Goal: Task Accomplishment & Management: Use online tool/utility

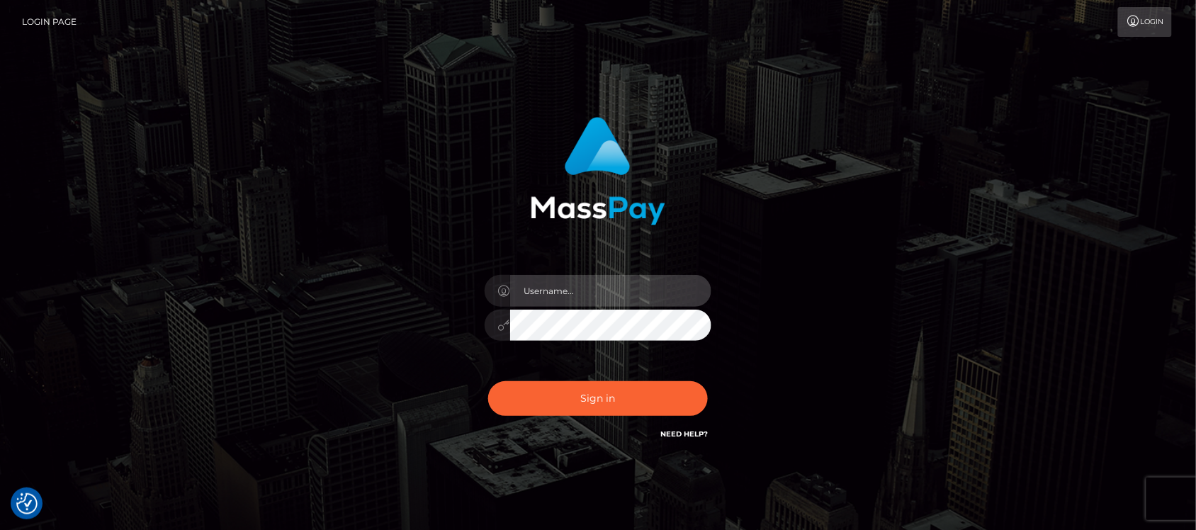
type input "hello.feetfinder"
drag, startPoint x: 599, startPoint y: 284, endPoint x: 614, endPoint y: 301, distance: 22.6
click at [599, 285] on input "hello.feetfinder" at bounding box center [610, 291] width 201 height 32
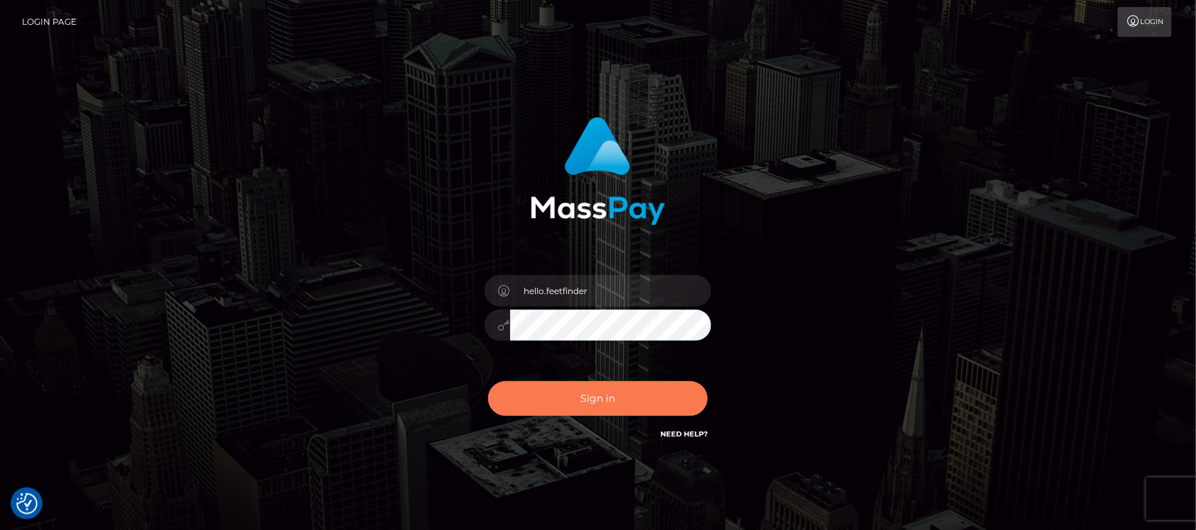
click at [606, 404] on button "Sign in" at bounding box center [598, 398] width 220 height 35
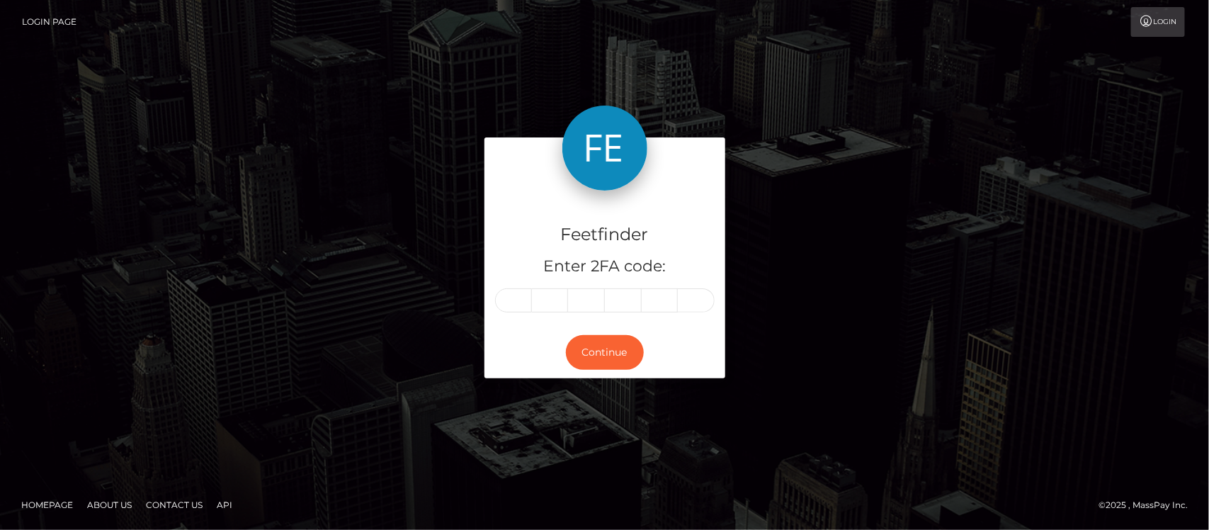
drag, startPoint x: 511, startPoint y: 296, endPoint x: 570, endPoint y: 315, distance: 62.5
click at [511, 299] on input "text" at bounding box center [513, 300] width 37 height 24
type input "3"
type input "9"
type input "2"
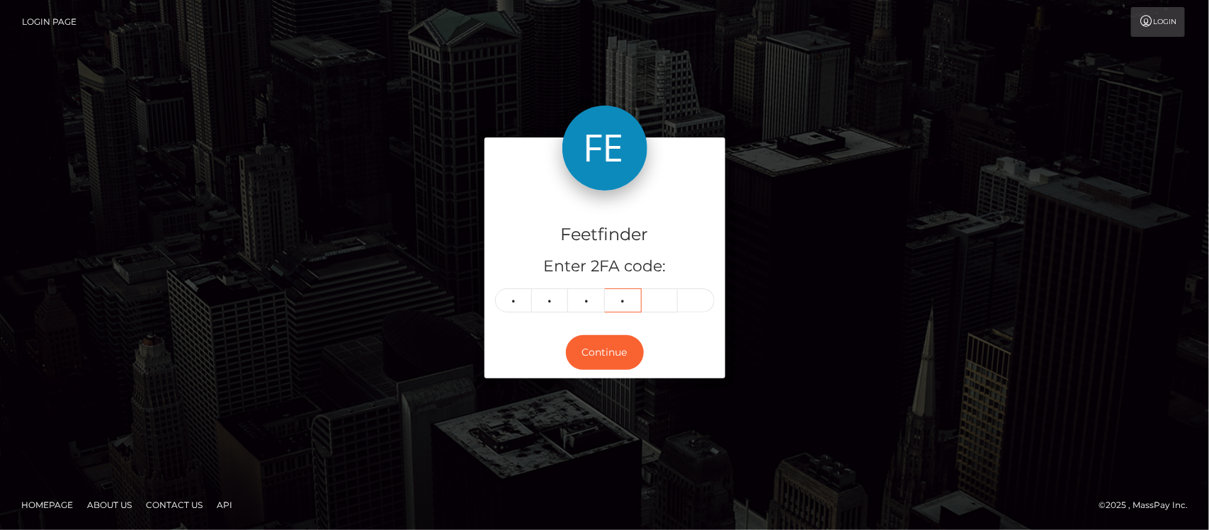
type input "6"
type input "2"
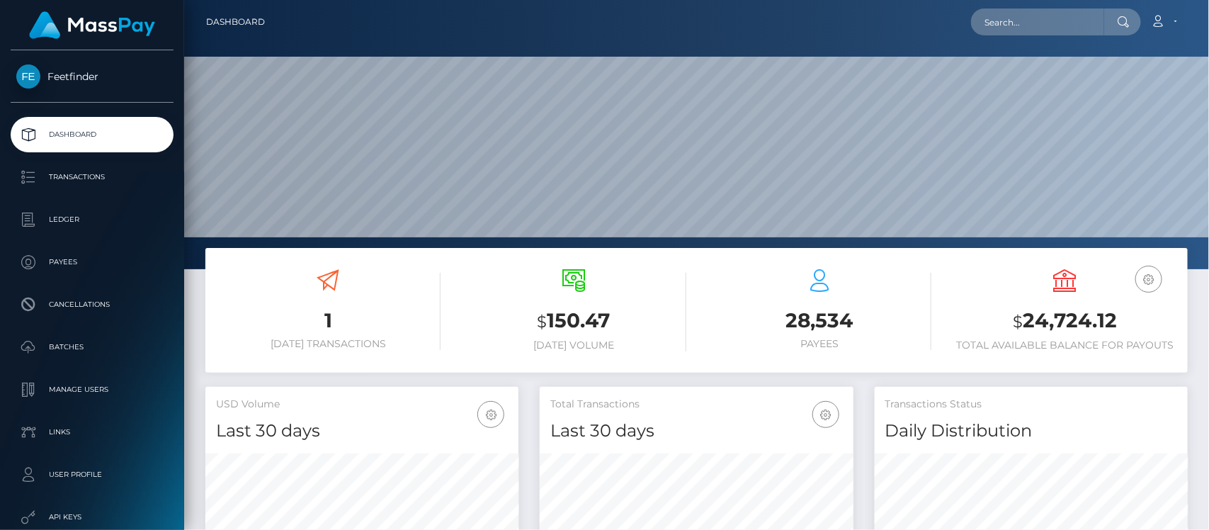
scroll to position [250, 313]
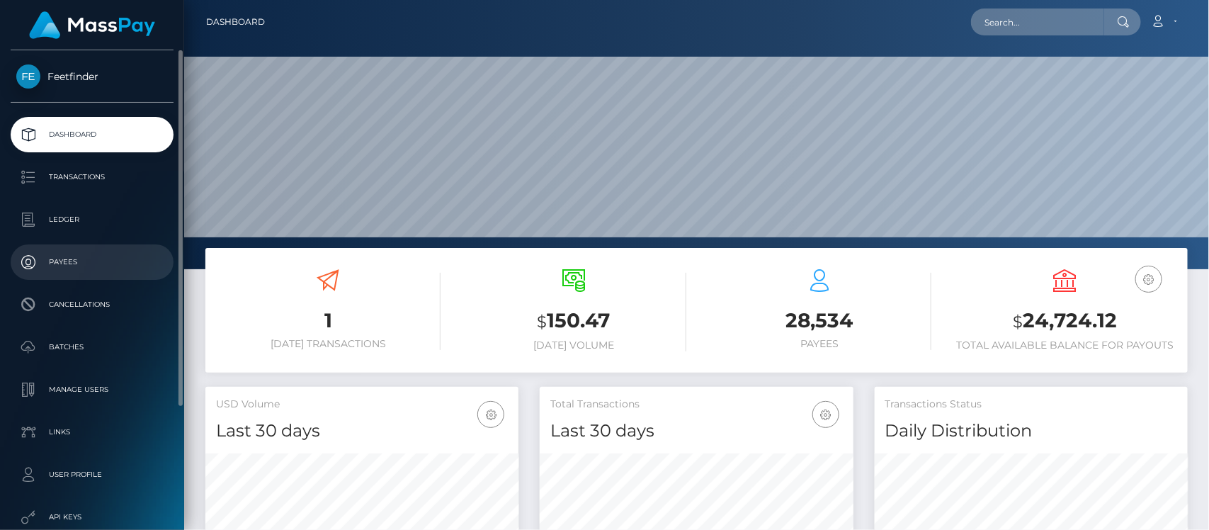
click at [54, 261] on p "Payees" at bounding box center [92, 262] width 152 height 21
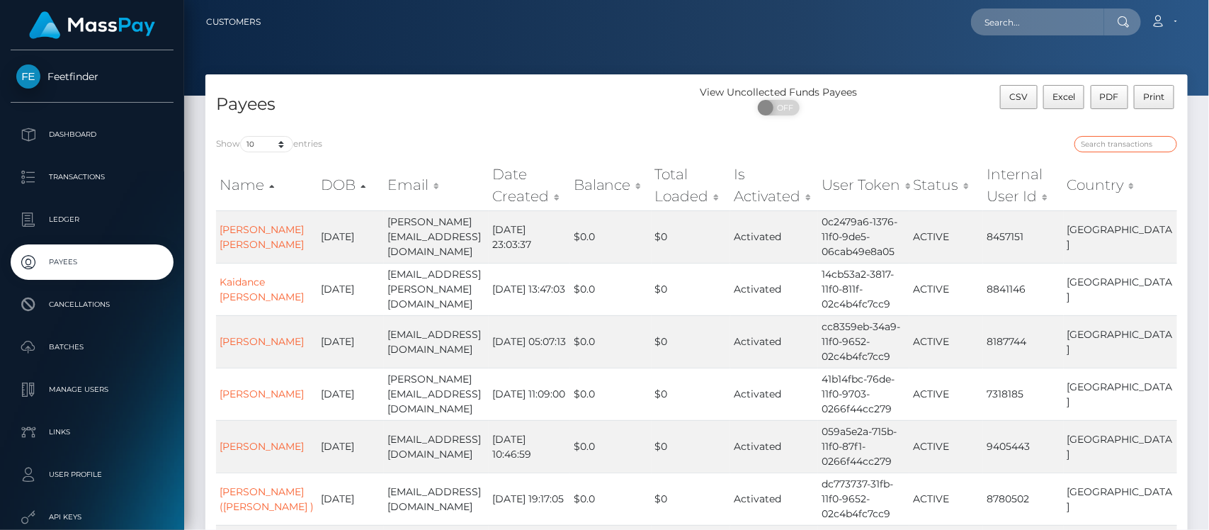
click at [1114, 146] on input "search" at bounding box center [1126, 144] width 103 height 16
paste input "18dce6e4-88cc-11f0-8023-0266f44cc279"
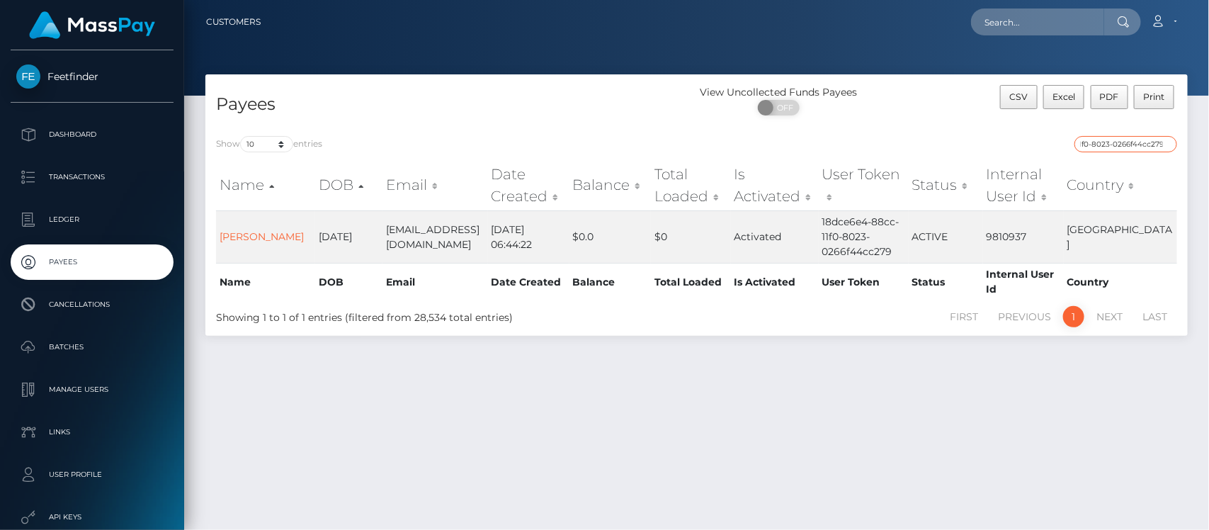
type input "18dce6e4-88cc-11f0-8023-0266f44cc279"
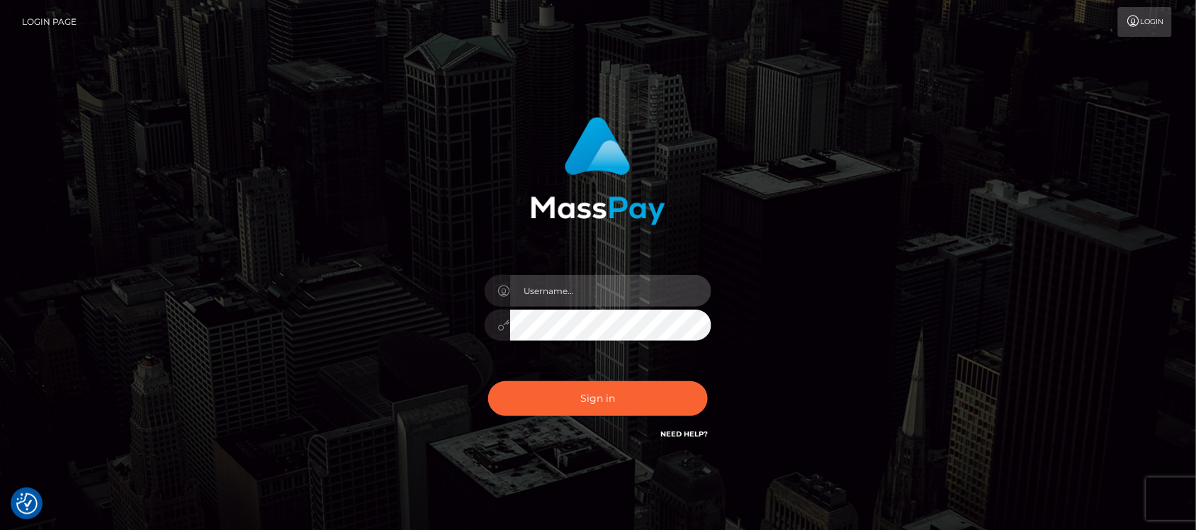
type input "hello.feetfinder"
click at [636, 294] on input "hello.feetfinder" at bounding box center [610, 291] width 201 height 32
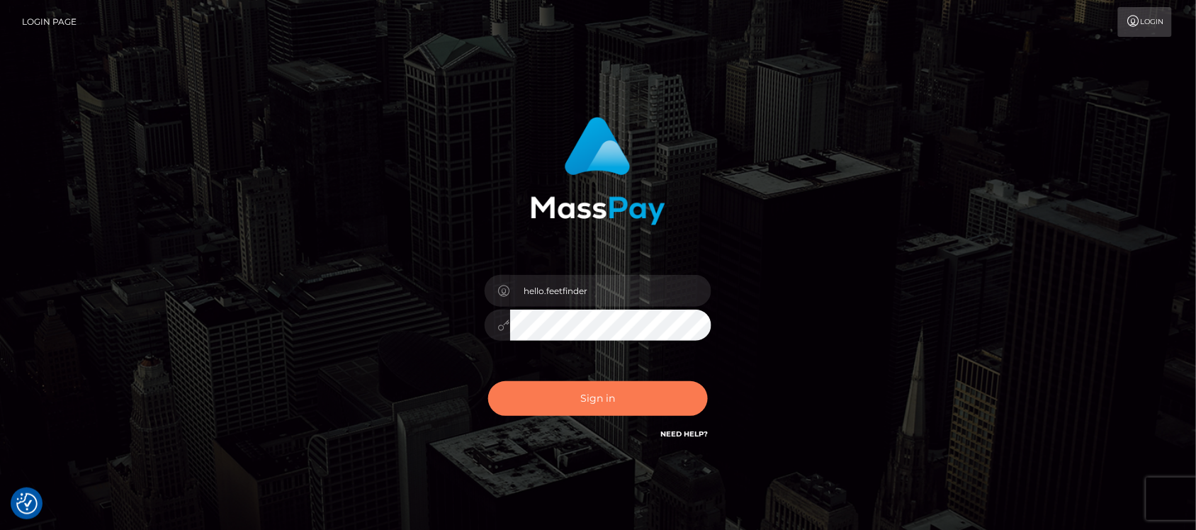
click at [641, 402] on button "Sign in" at bounding box center [598, 398] width 220 height 35
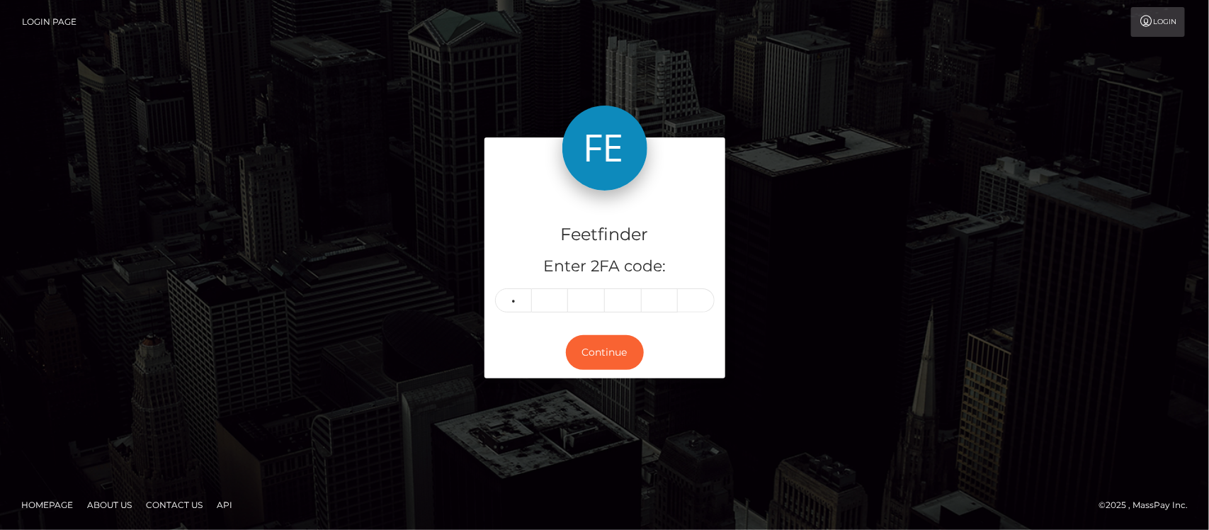
type input "8"
type input "2"
type input "6"
type input "5"
type input "1"
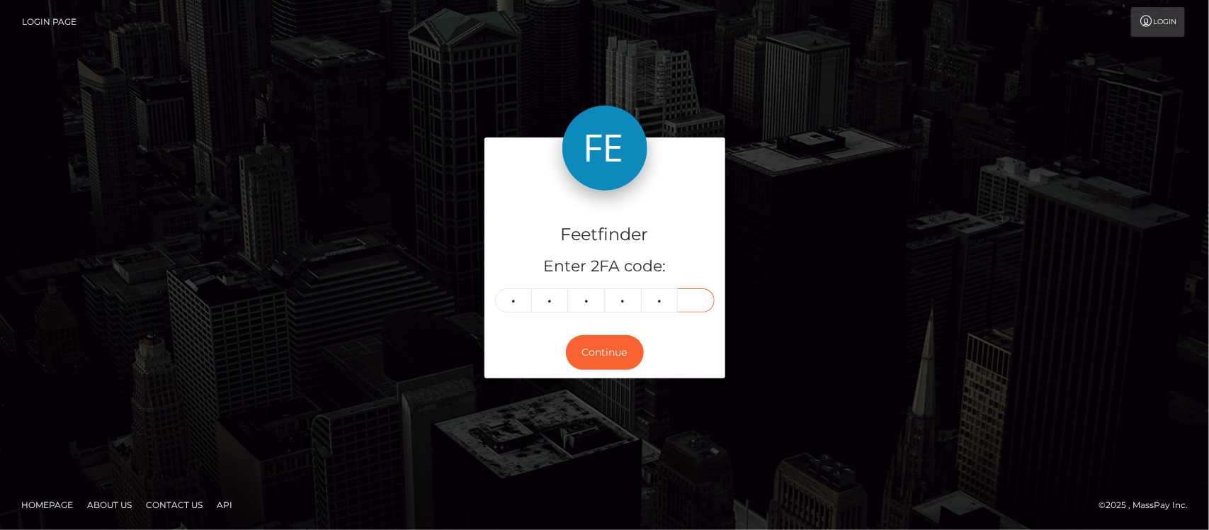
type input "7"
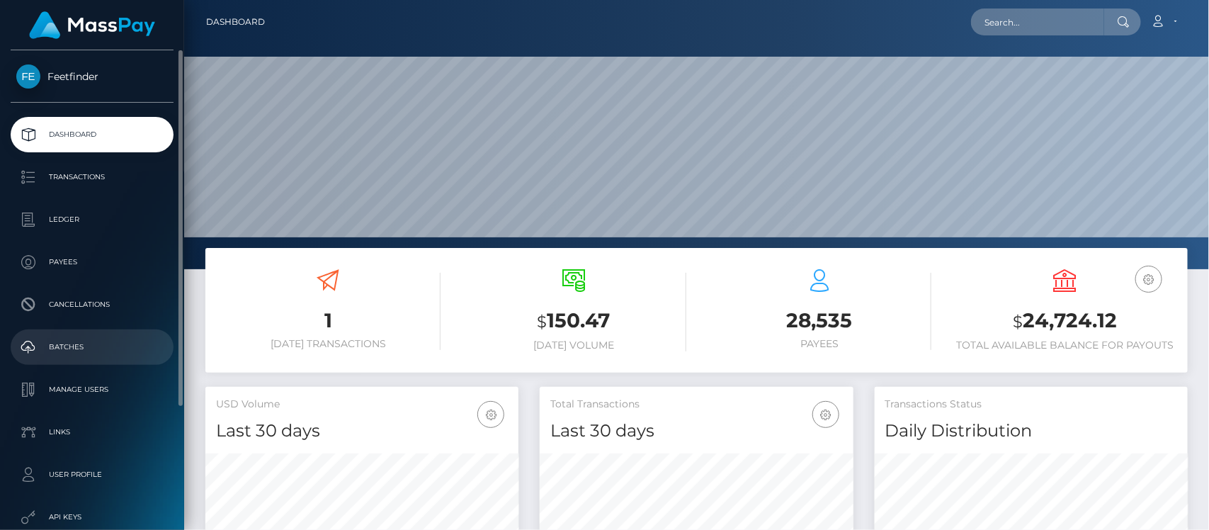
scroll to position [250, 313]
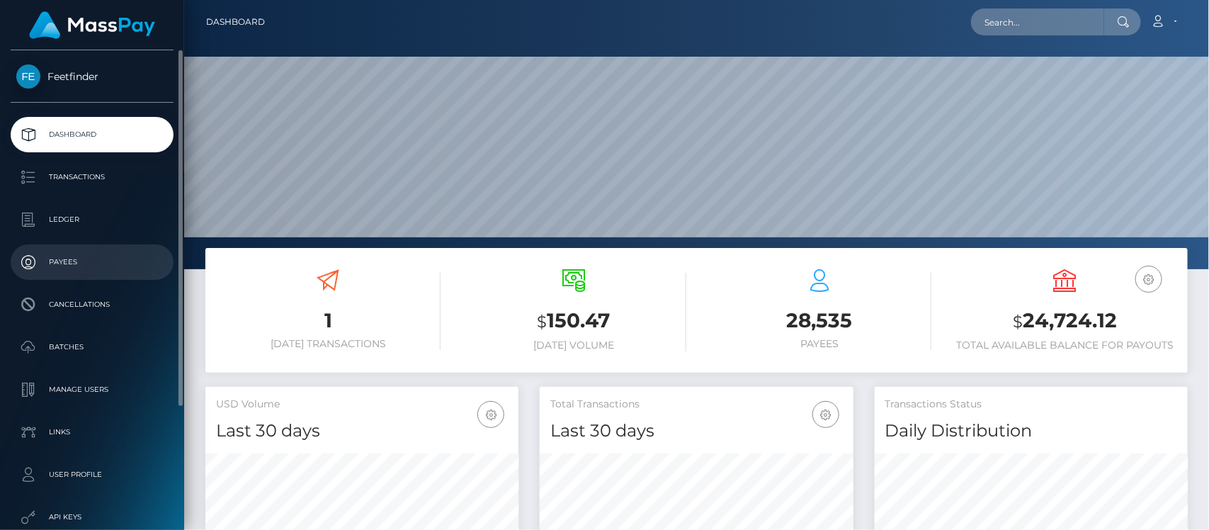
click at [62, 266] on p "Payees" at bounding box center [92, 262] width 152 height 21
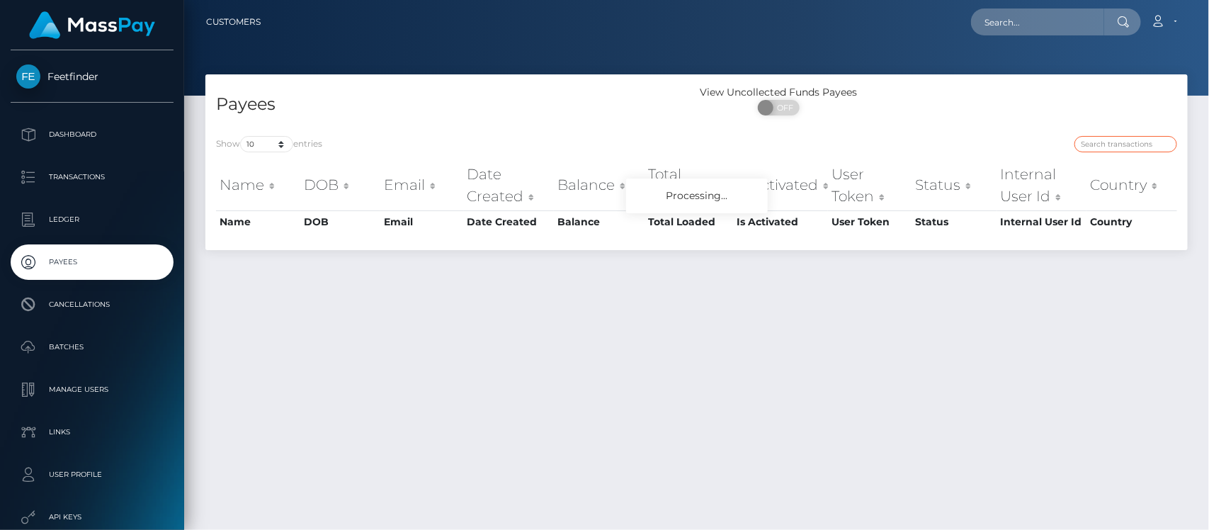
click at [1129, 147] on input "search" at bounding box center [1126, 144] width 103 height 16
paste input "a7d6268d-86e9-11f0-8023-0266f44cc279"
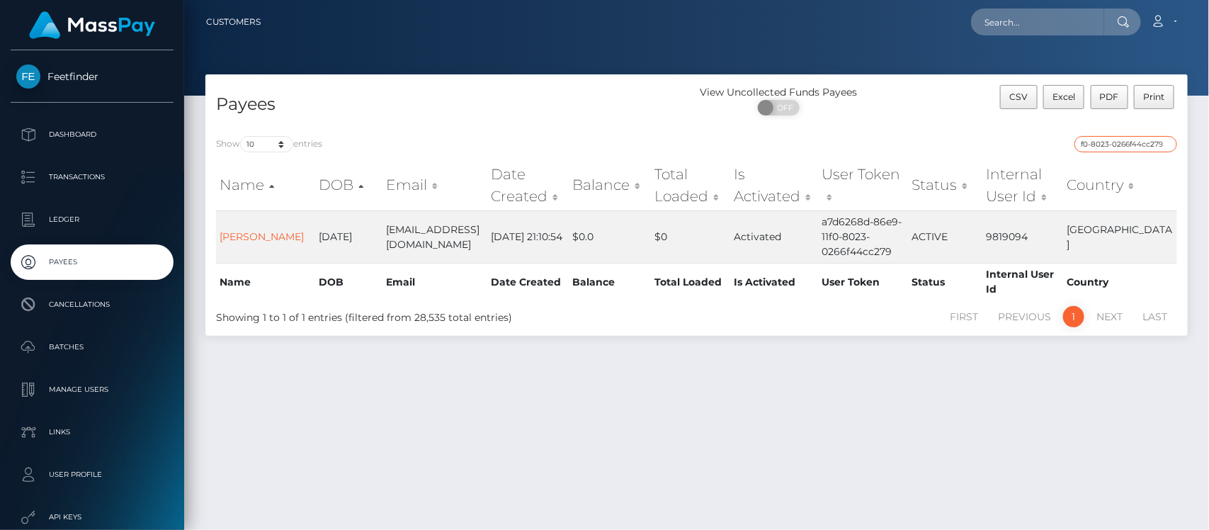
type input "a7d6268d-86e9-11f0-8023-0266f44cc279"
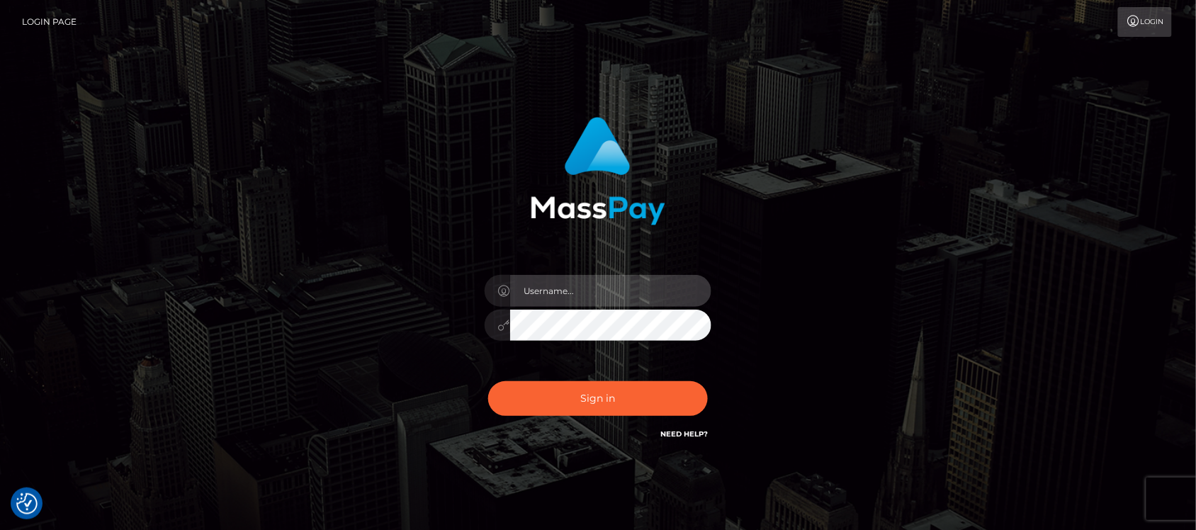
type input "hello.feetfinder"
click at [626, 298] on input "hello.feetfinder" at bounding box center [610, 291] width 201 height 32
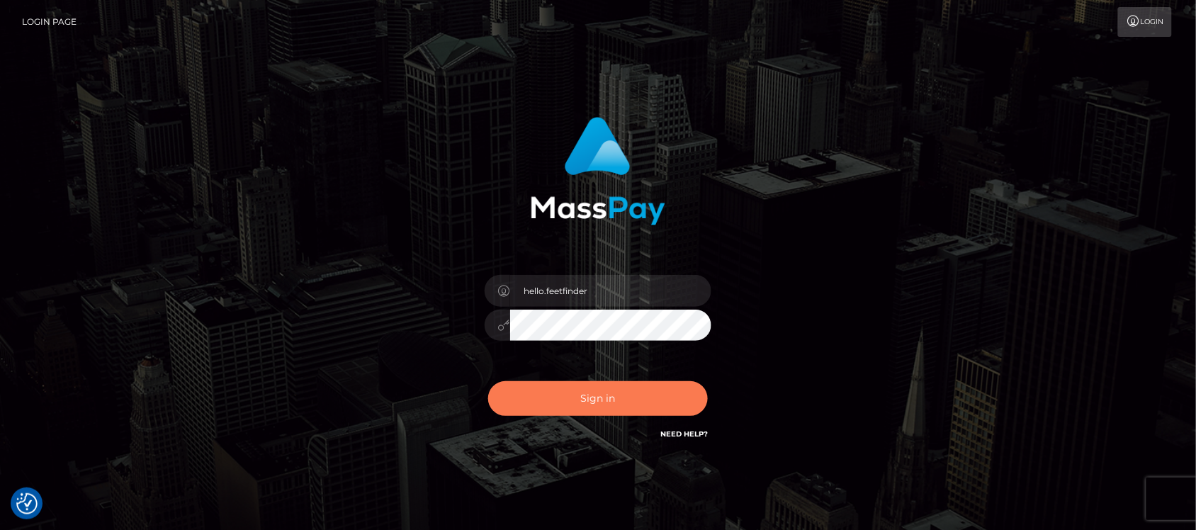
click at [659, 393] on button "Sign in" at bounding box center [598, 398] width 220 height 35
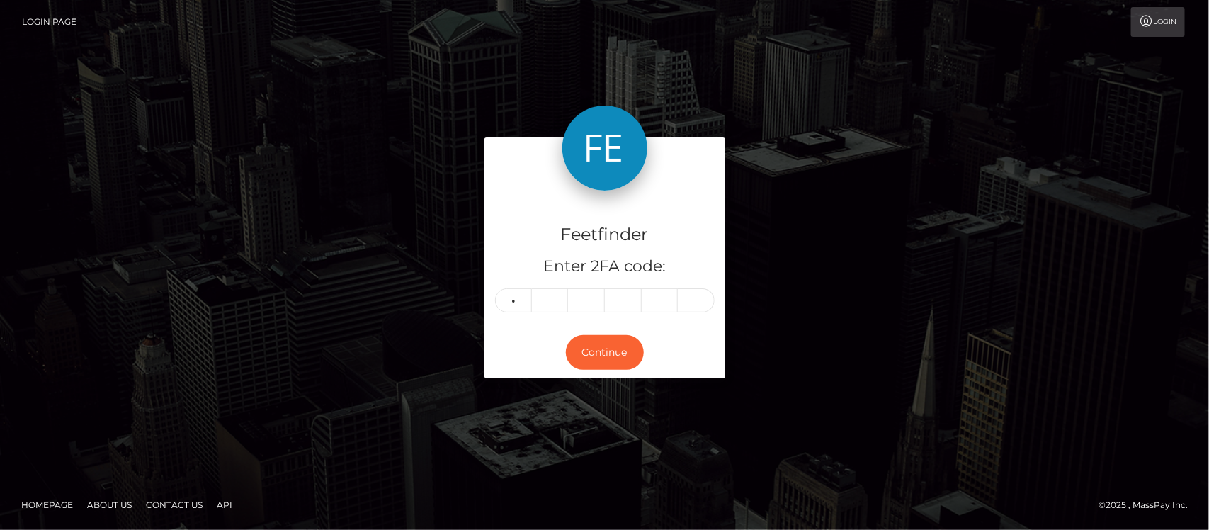
type input "2"
type input "5"
type input "4"
type input "9"
type input "8"
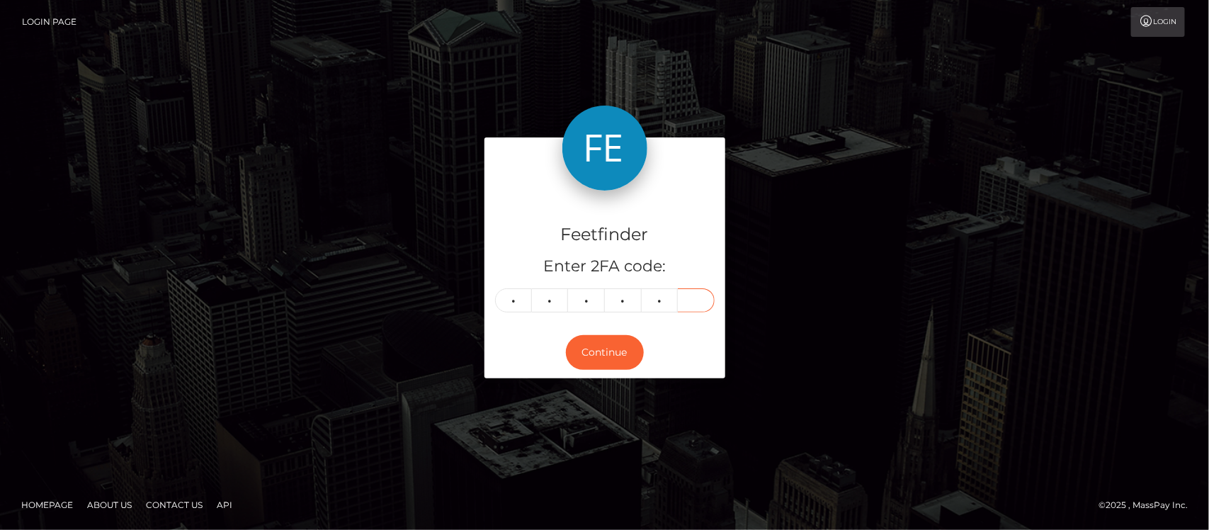
type input "6"
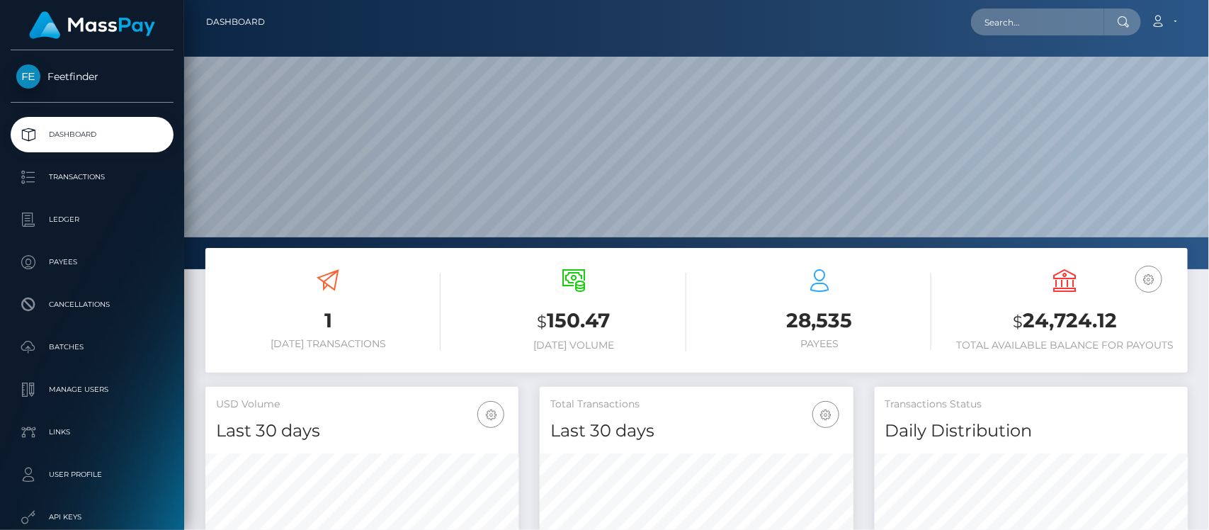
scroll to position [250, 313]
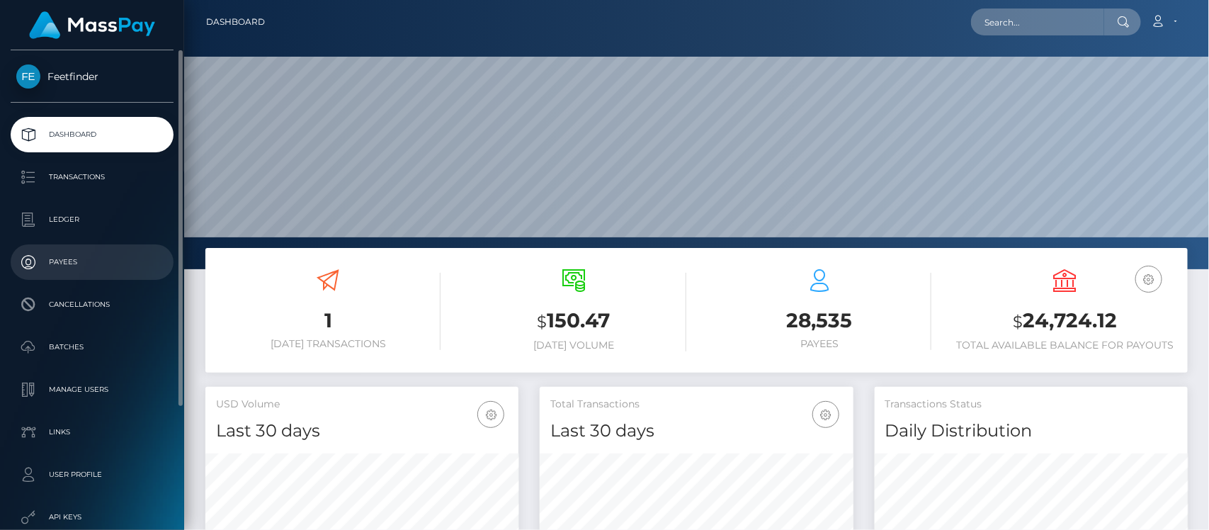
click at [81, 266] on p "Payees" at bounding box center [92, 262] width 152 height 21
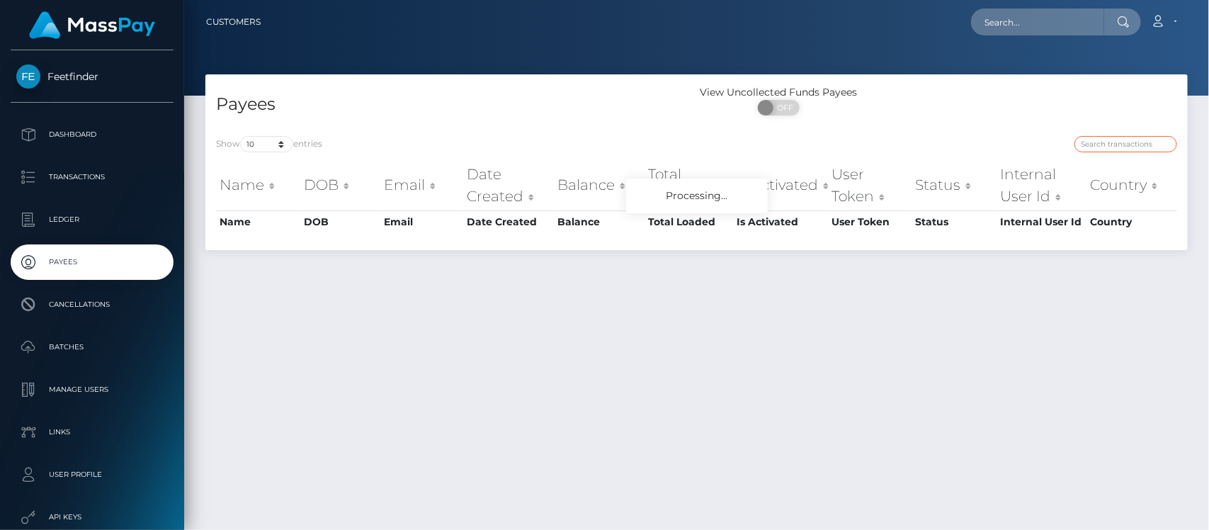
click at [1141, 143] on input "search" at bounding box center [1126, 144] width 103 height 16
paste input "6ac32ef4-6ff6-11f0-87f1-0266f44cc279"
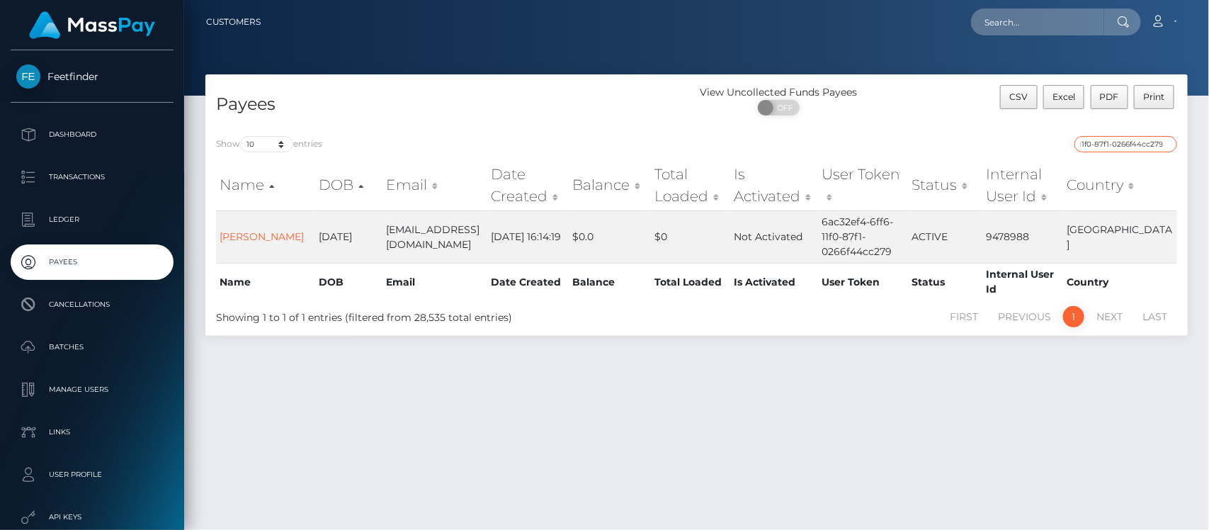
type input "6ac32ef4-6ff6-11f0-87f1-0266f44cc279"
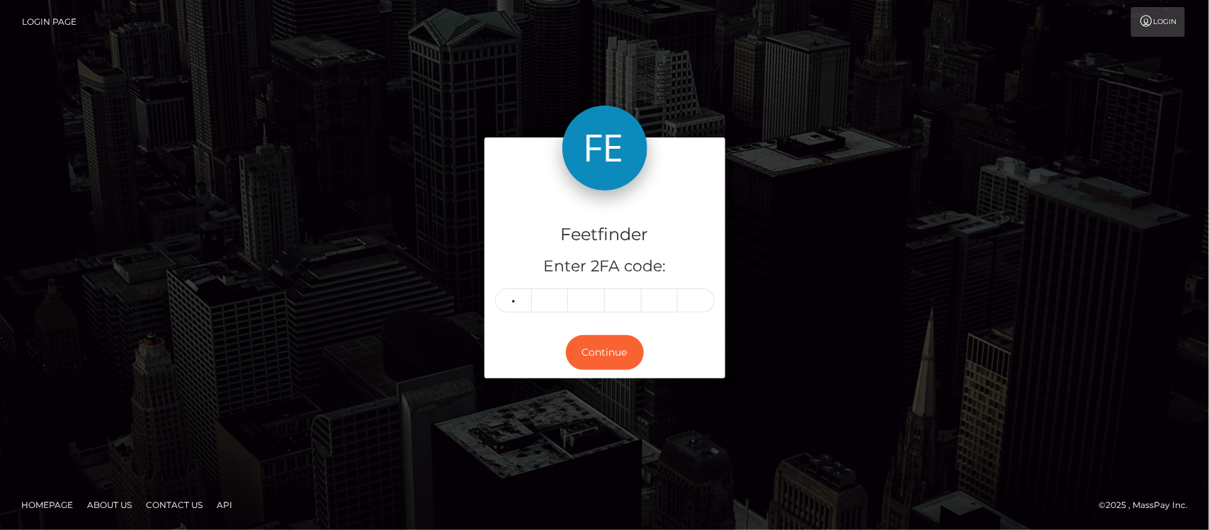
type input "9"
type input "1"
type input "4"
type input "1"
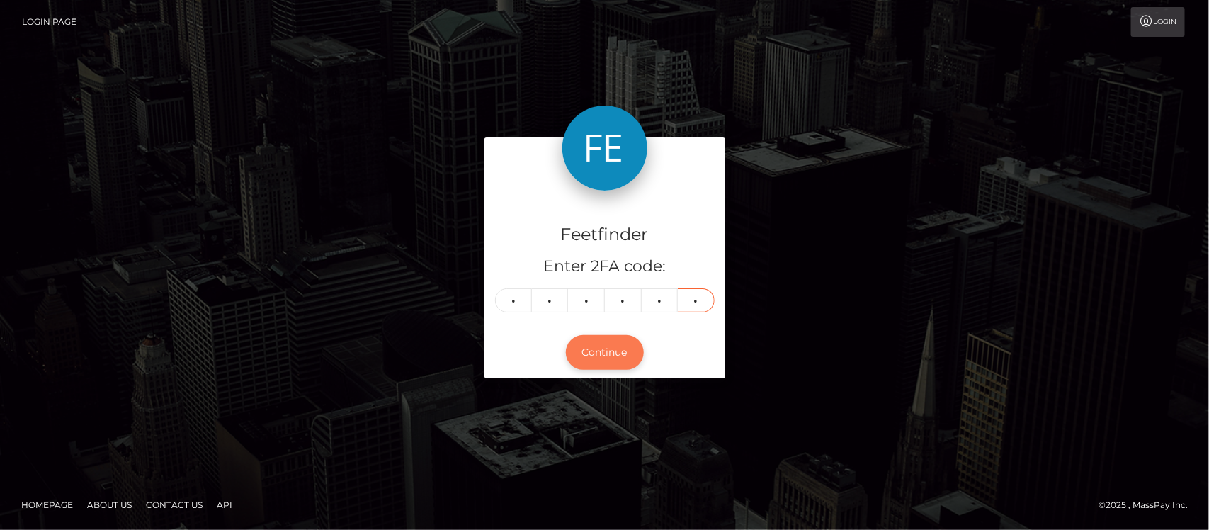
type input "9"
click at [596, 349] on button "Continue" at bounding box center [605, 352] width 78 height 35
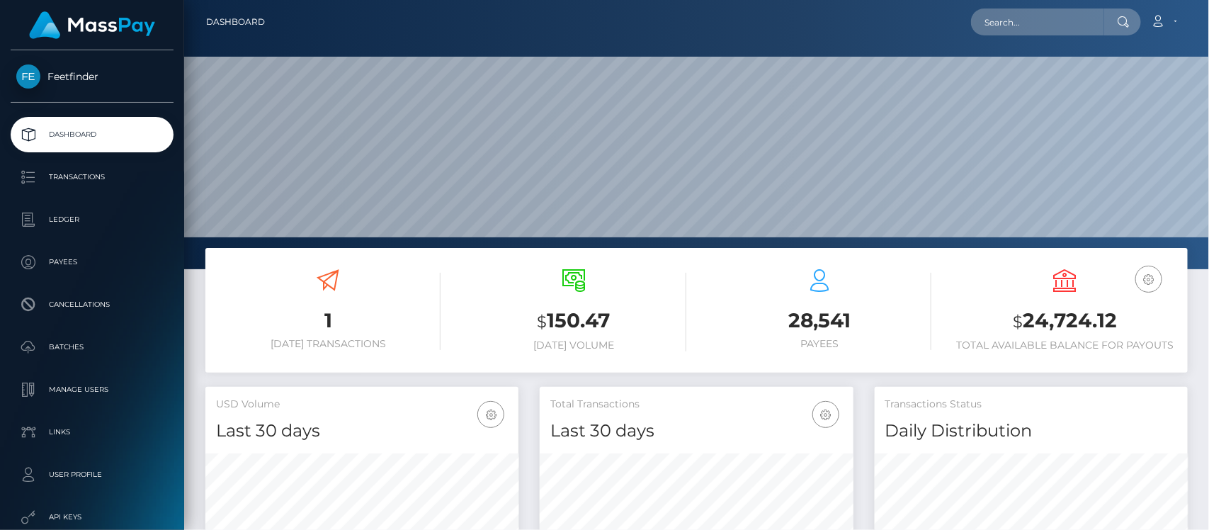
scroll to position [250, 313]
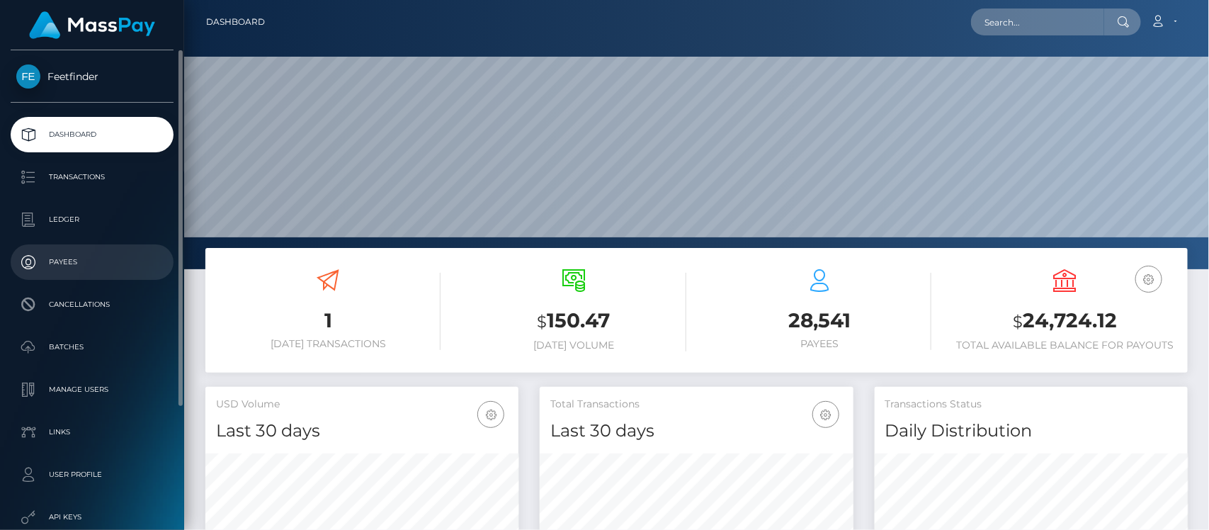
drag, startPoint x: 64, startPoint y: 261, endPoint x: 103, endPoint y: 254, distance: 39.6
click at [64, 261] on p "Payees" at bounding box center [92, 262] width 152 height 21
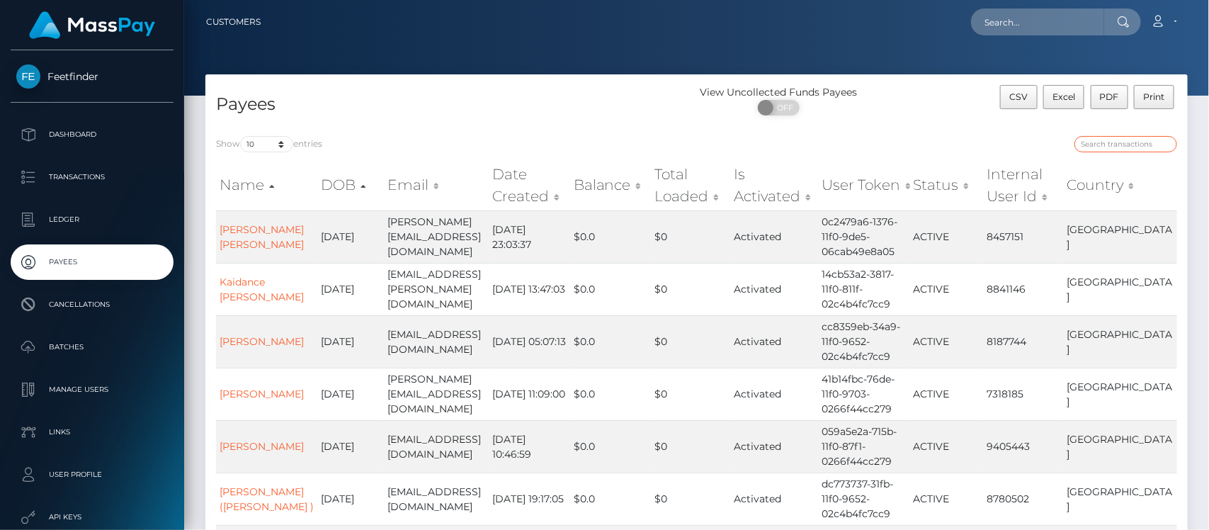
click at [1123, 147] on input "search" at bounding box center [1126, 144] width 103 height 16
paste input "981988af-7766-11f0-9703-0266f44cc279"
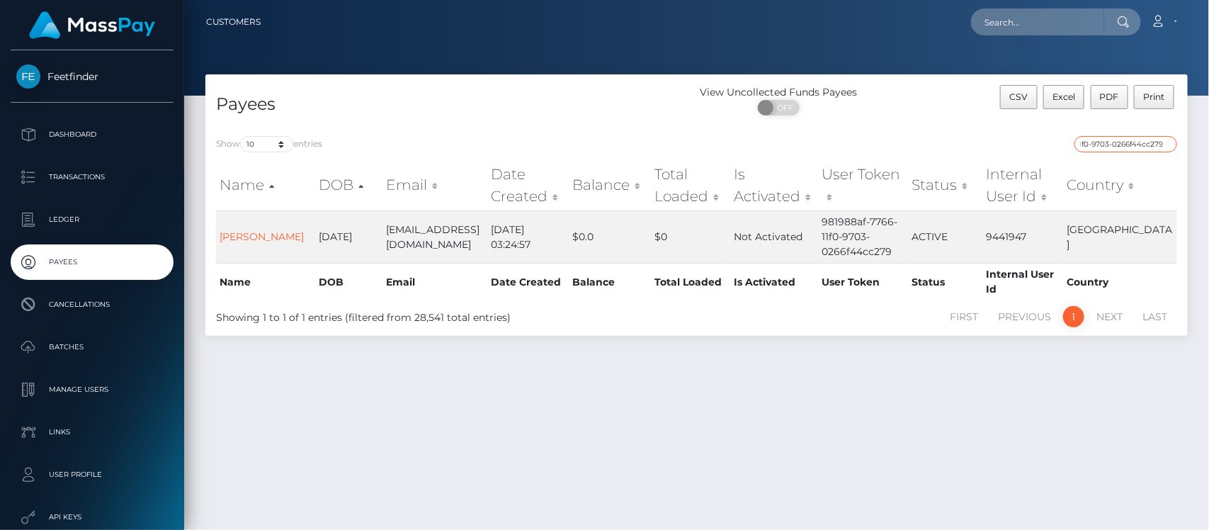
type input "981988af-7766-11f0-9703-0266f44cc279"
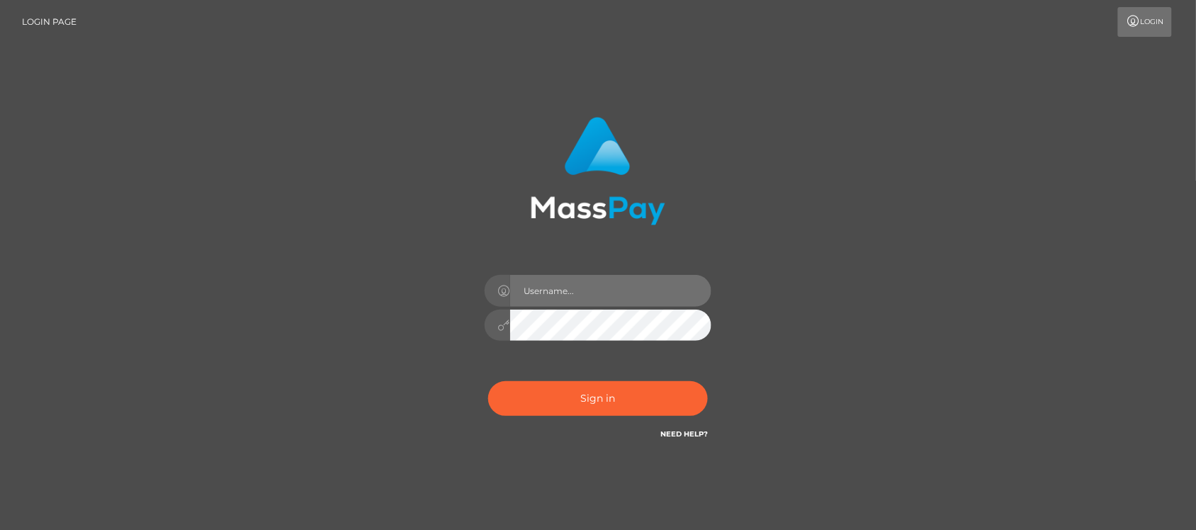
click at [615, 298] on input "text" at bounding box center [610, 291] width 201 height 32
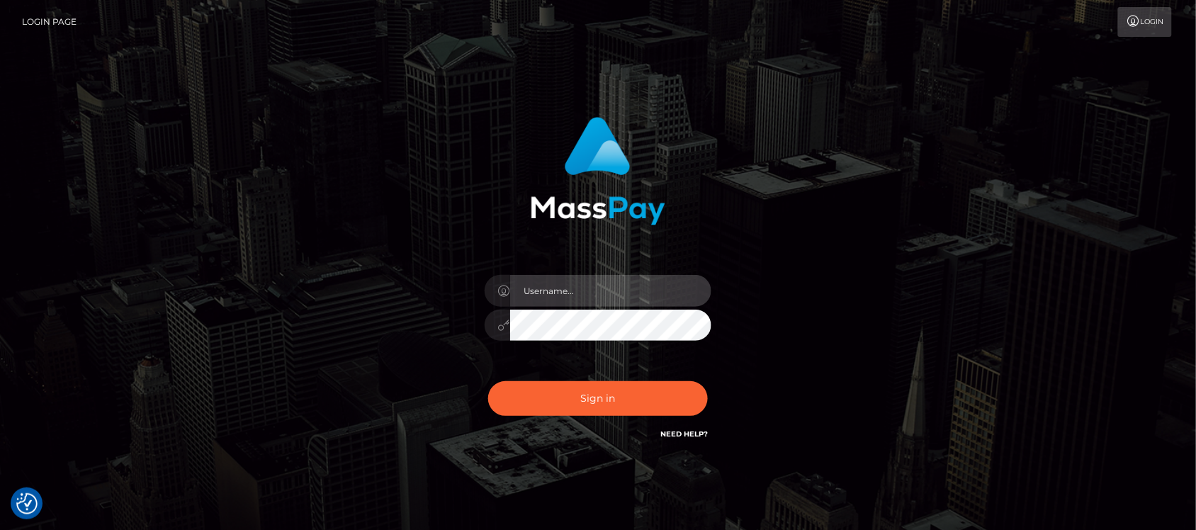
type input "hello.feetfinder"
click at [616, 287] on input "hello.feetfinder" at bounding box center [610, 291] width 201 height 32
drag, startPoint x: 633, startPoint y: 295, endPoint x: 650, endPoint y: 305, distance: 20.7
click at [633, 295] on input "hello.feetfinder" at bounding box center [610, 291] width 201 height 32
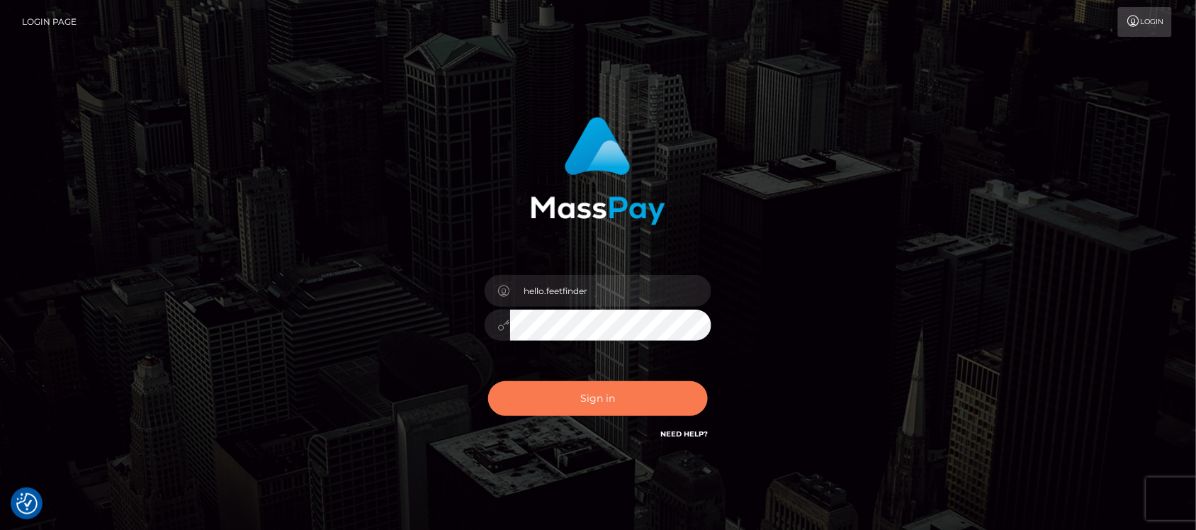
click at [646, 398] on button "Sign in" at bounding box center [598, 398] width 220 height 35
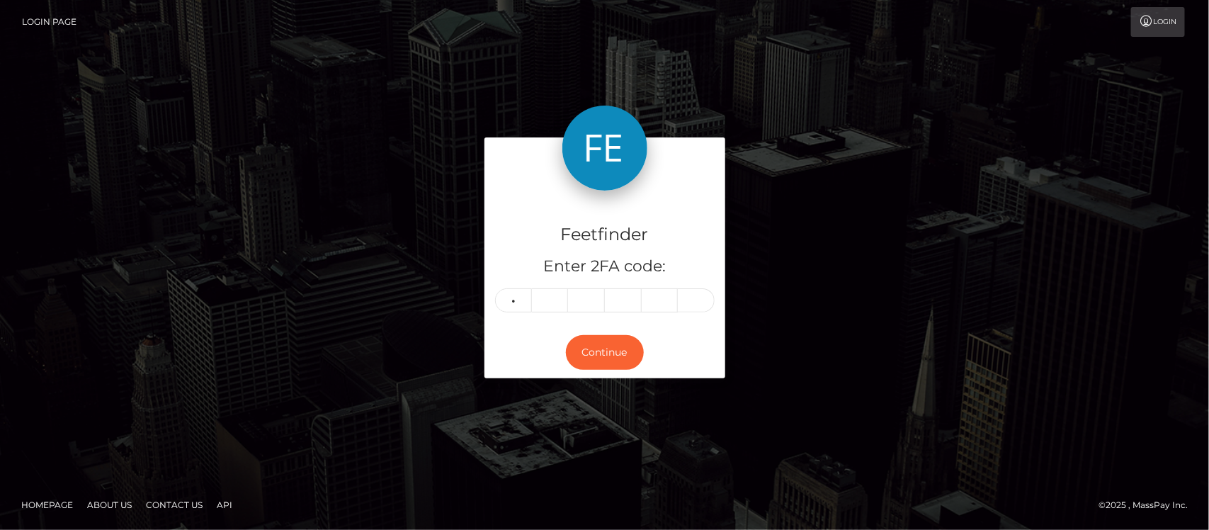
type input "8"
type input "3"
type input "0"
type input "3"
type input "5"
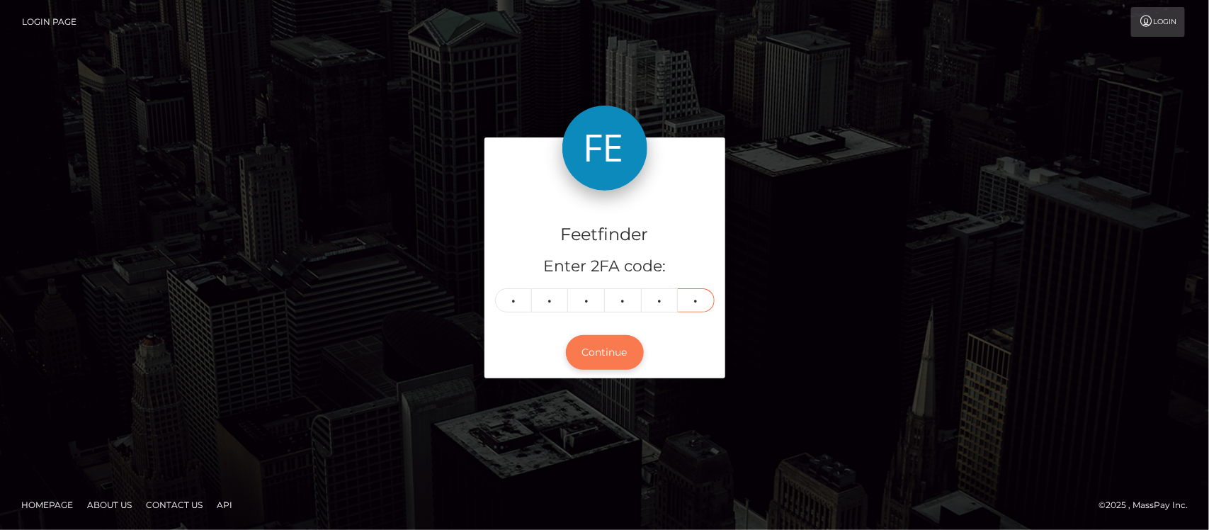
type input "7"
click at [606, 356] on button "Continue" at bounding box center [605, 352] width 78 height 35
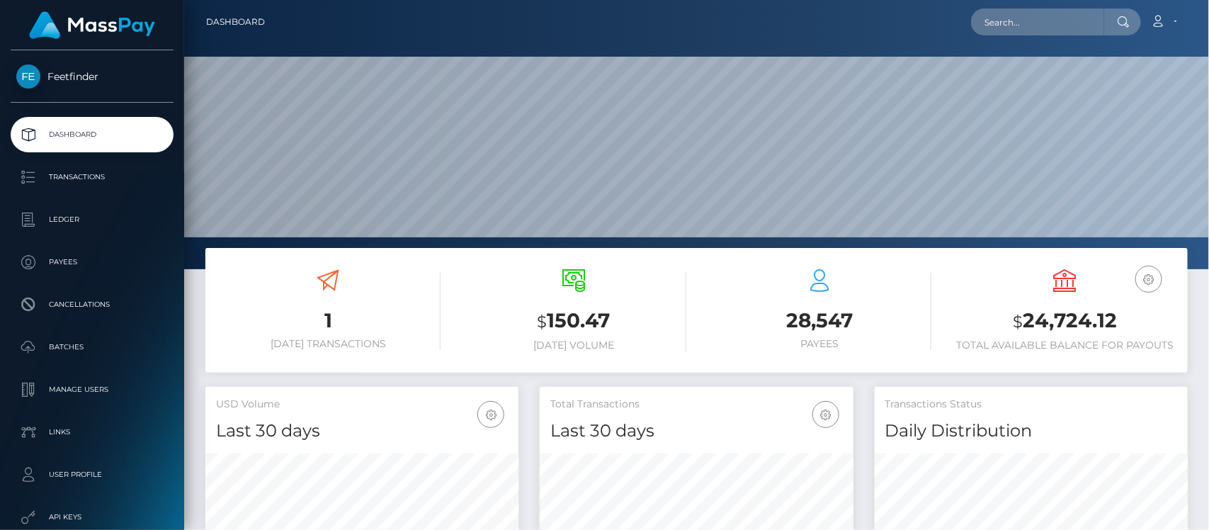
scroll to position [250, 313]
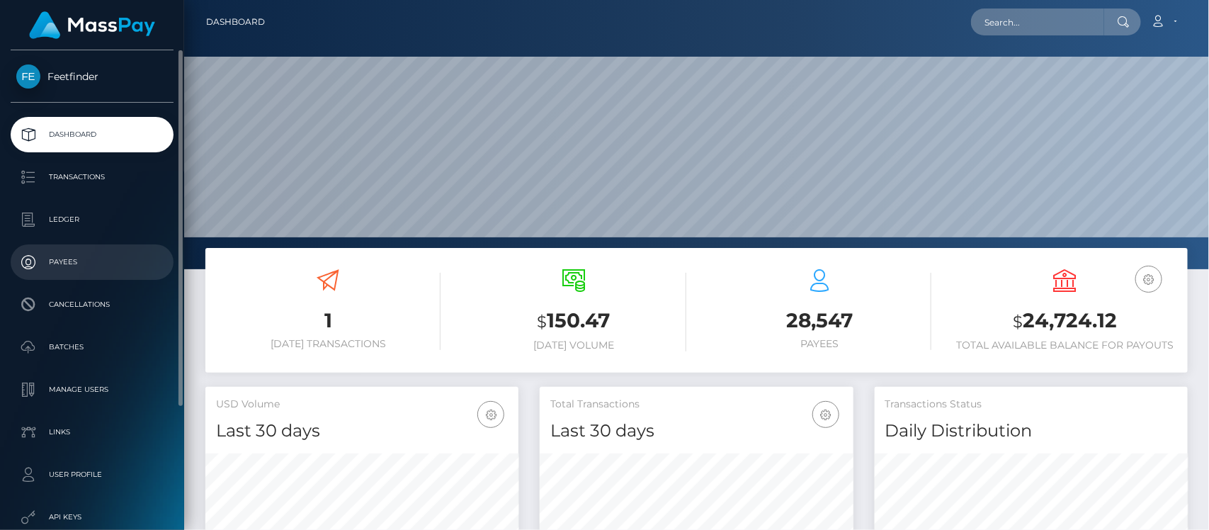
click at [92, 256] on p "Payees" at bounding box center [92, 262] width 152 height 21
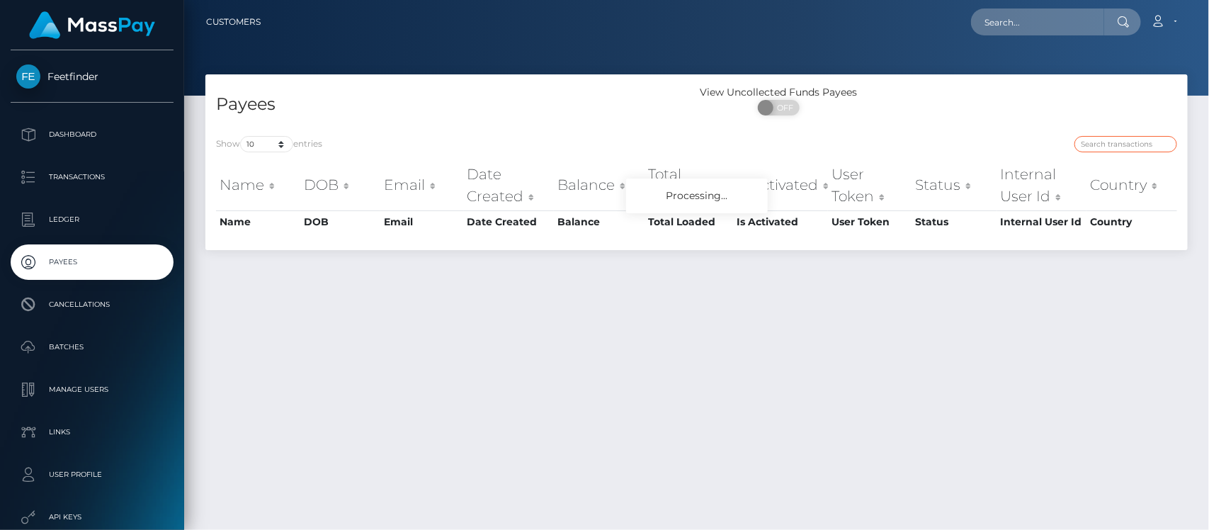
click at [1111, 137] on input "search" at bounding box center [1126, 144] width 103 height 16
paste input "c37cfbb7-88bd-11f0-8023-0266f44cc279"
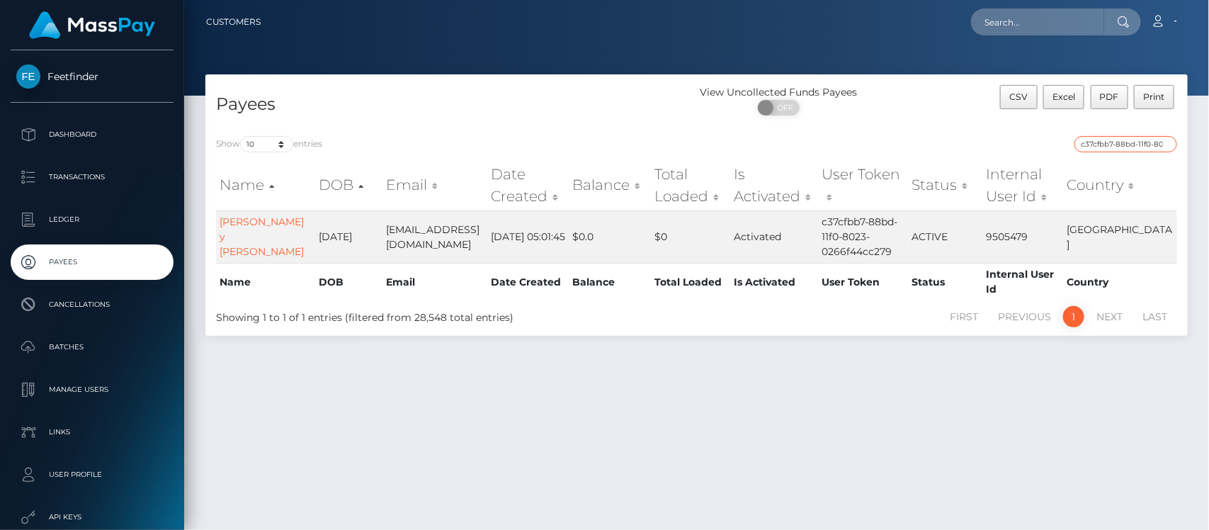
click at [1120, 145] on input "c37cfbb7-88bd-11f0-8023-0266f44cc279" at bounding box center [1126, 144] width 103 height 16
paste input "8e13e0dc-8165"
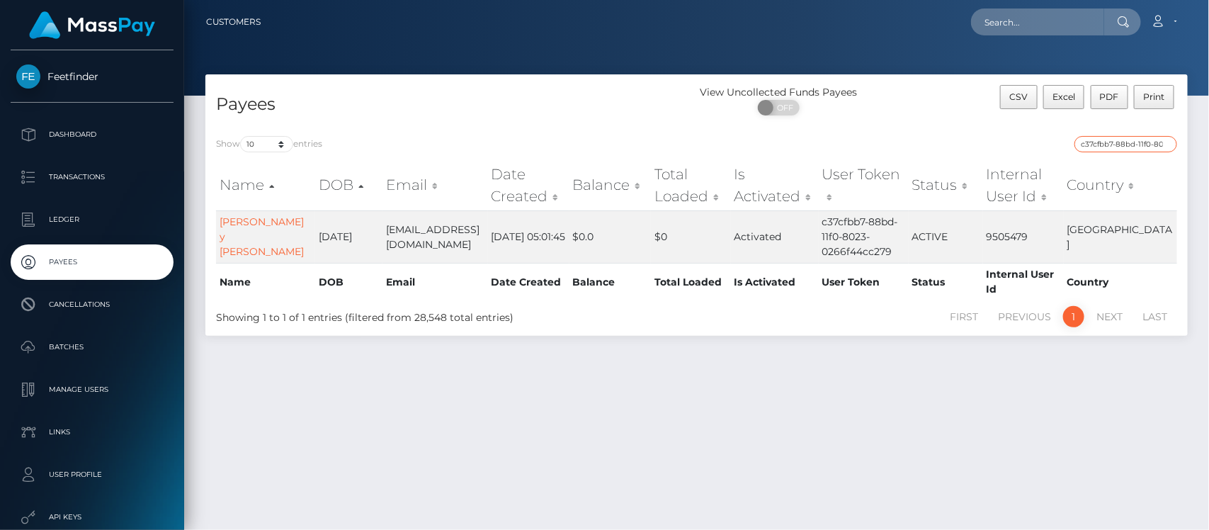
type input "8e13e0dc-8165-11f0-8023-0266f44cc279"
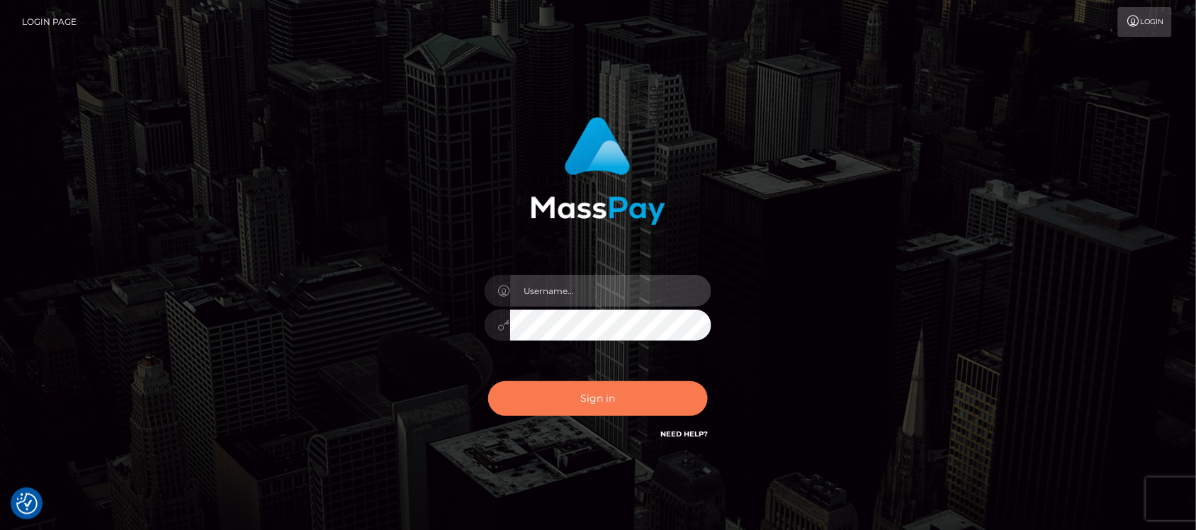
type input "hello.feetfinder"
click at [639, 412] on button "Sign in" at bounding box center [598, 398] width 220 height 35
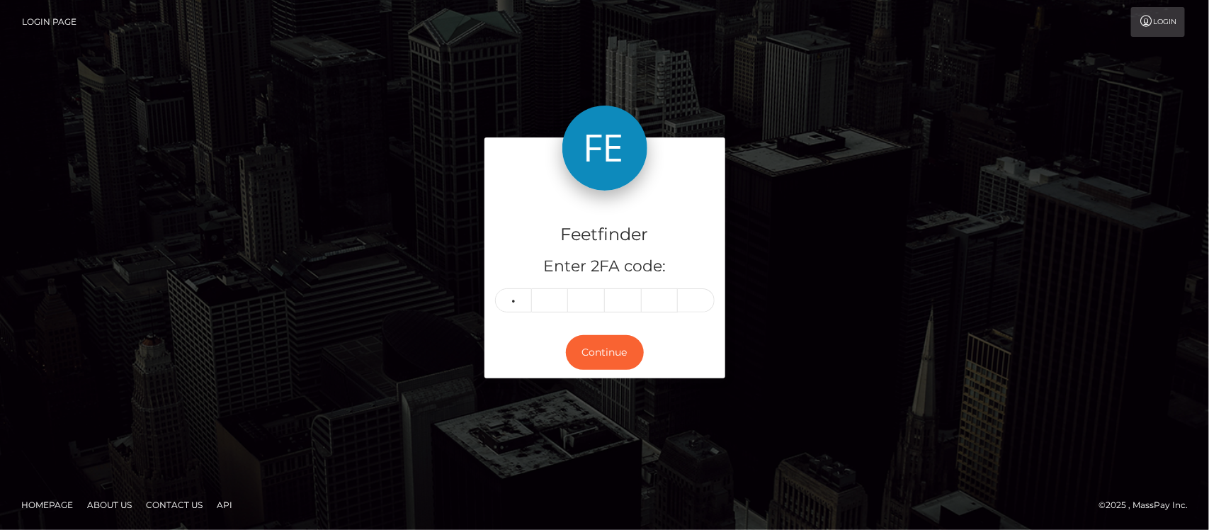
type input "9"
type input "6"
type input "1"
type input "9"
type input "7"
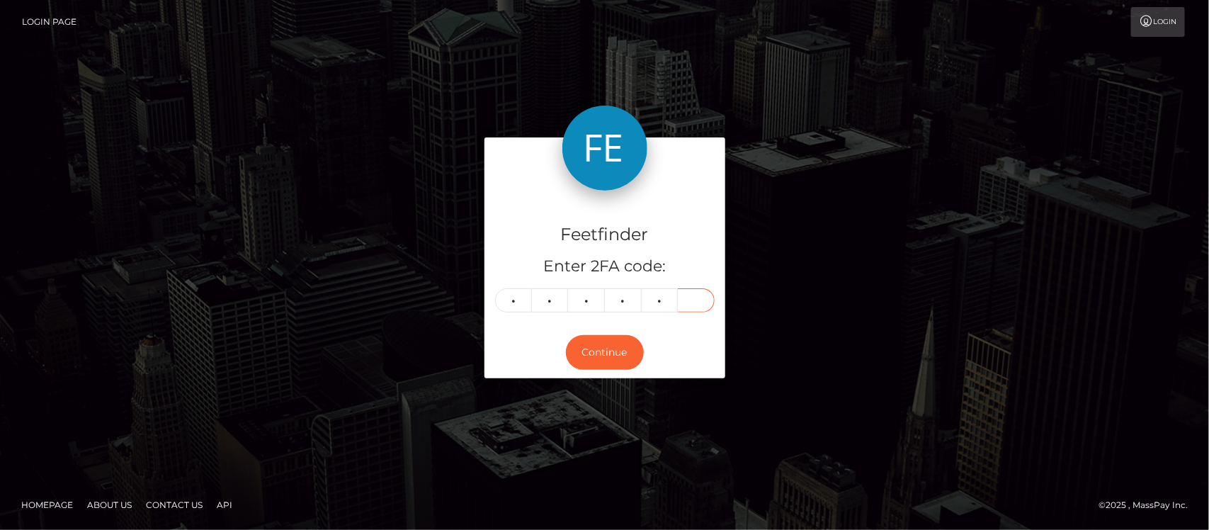
type input "4"
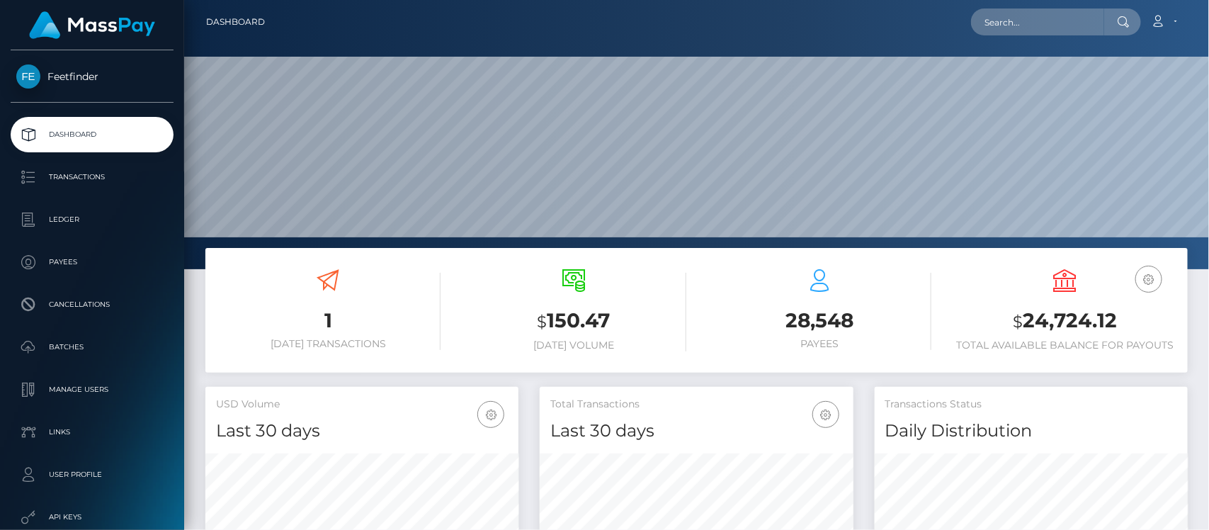
scroll to position [250, 313]
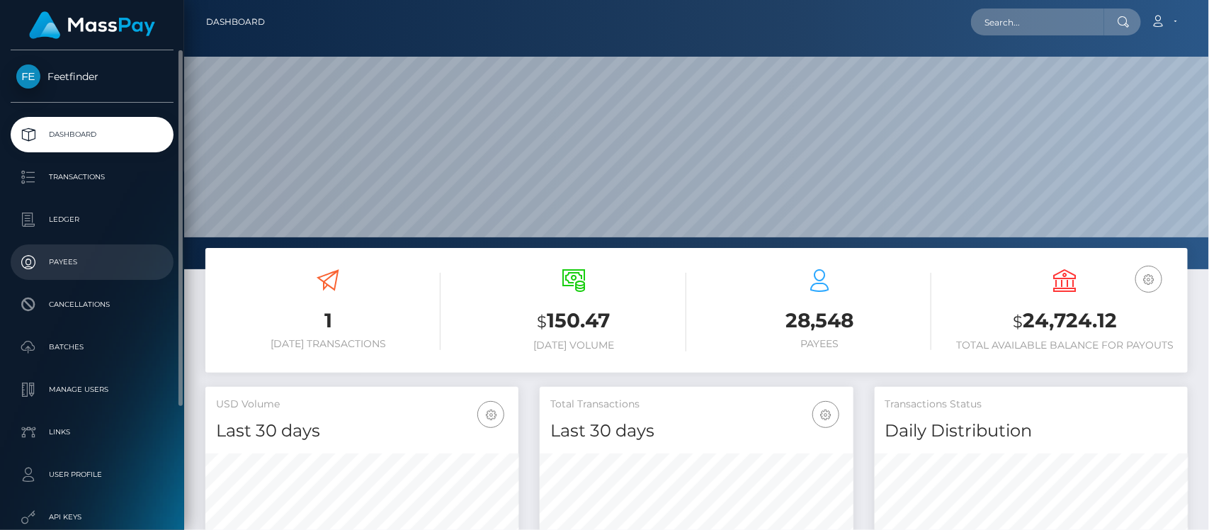
click at [84, 263] on p "Payees" at bounding box center [92, 262] width 152 height 21
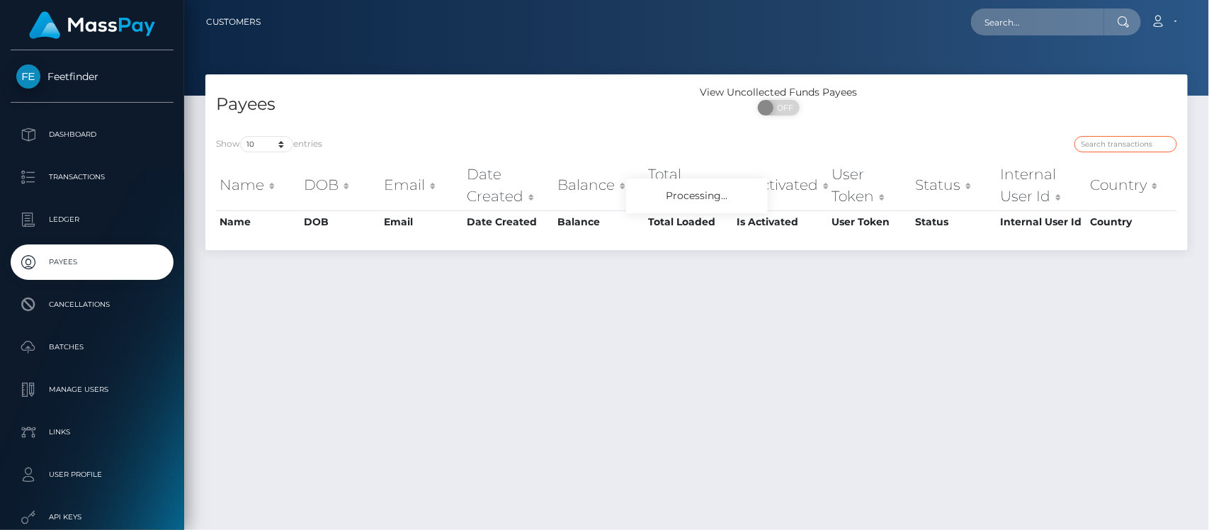
click at [1143, 142] on input "search" at bounding box center [1126, 144] width 103 height 16
paste input "8e13e0dc-8165-11f0-8023-0266f44cc279"
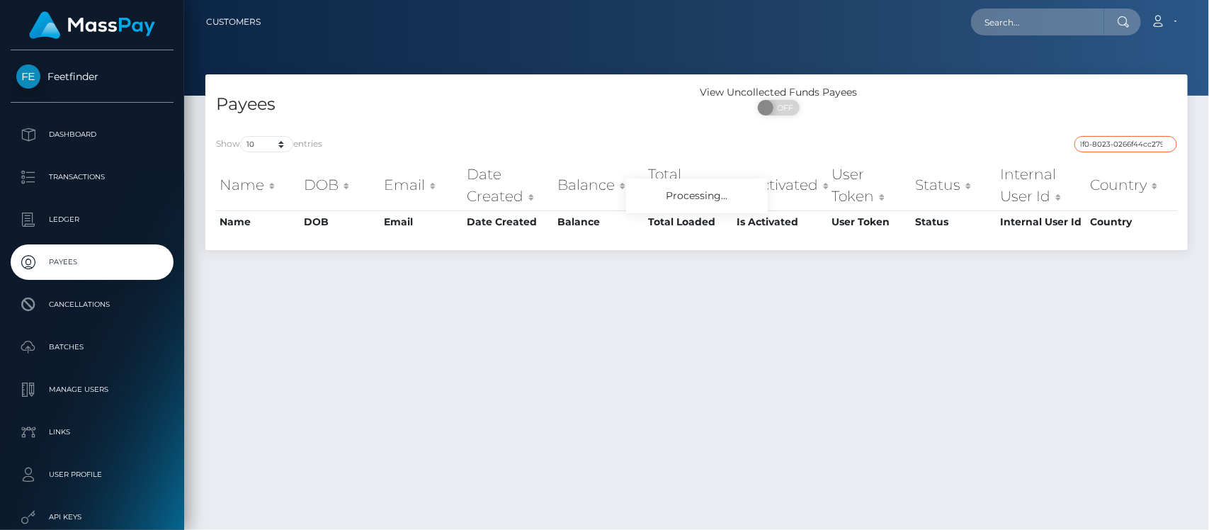
type input "8e13e0dc-8165-11f0-8023-0266f44cc279"
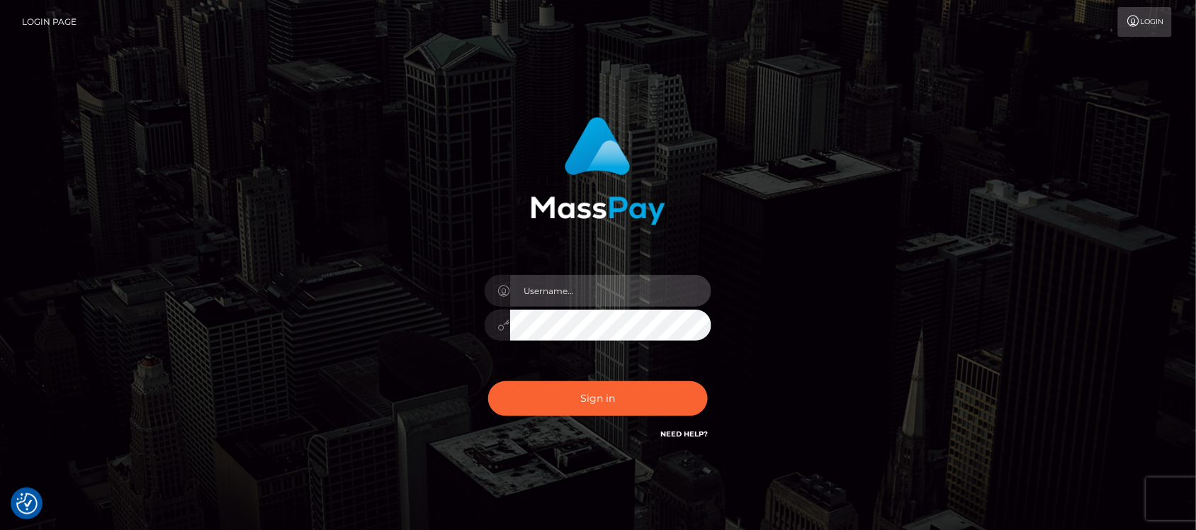
type input "hello.feetfinder"
click at [649, 294] on input "hello.feetfinder" at bounding box center [610, 291] width 201 height 32
click at [661, 286] on input "hello.feetfinder" at bounding box center [610, 291] width 201 height 32
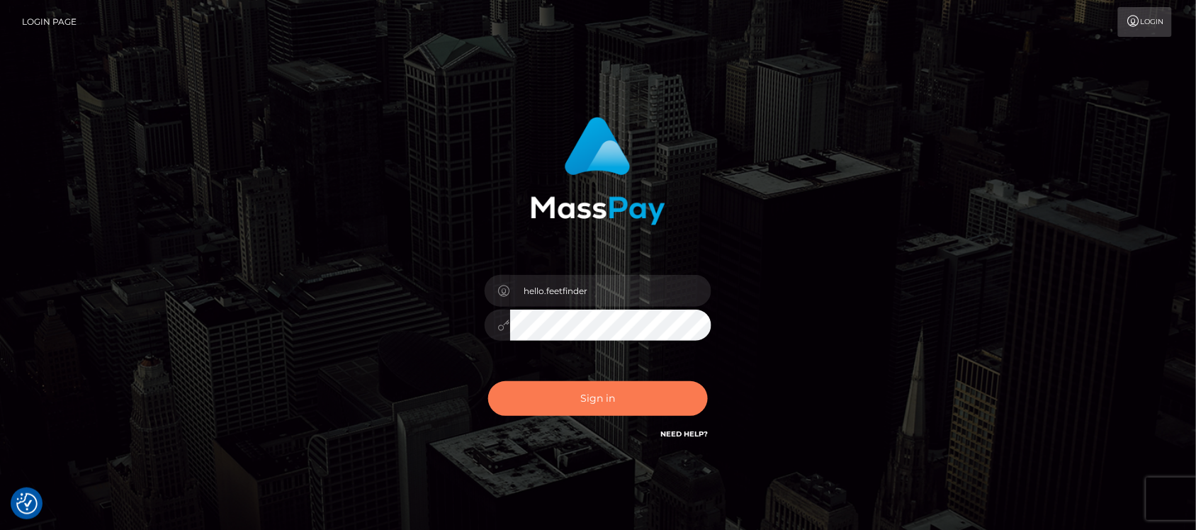
click at [642, 395] on button "Sign in" at bounding box center [598, 398] width 220 height 35
type input "hello.feetfinder"
click at [577, 402] on button "Sign in" at bounding box center [598, 398] width 220 height 35
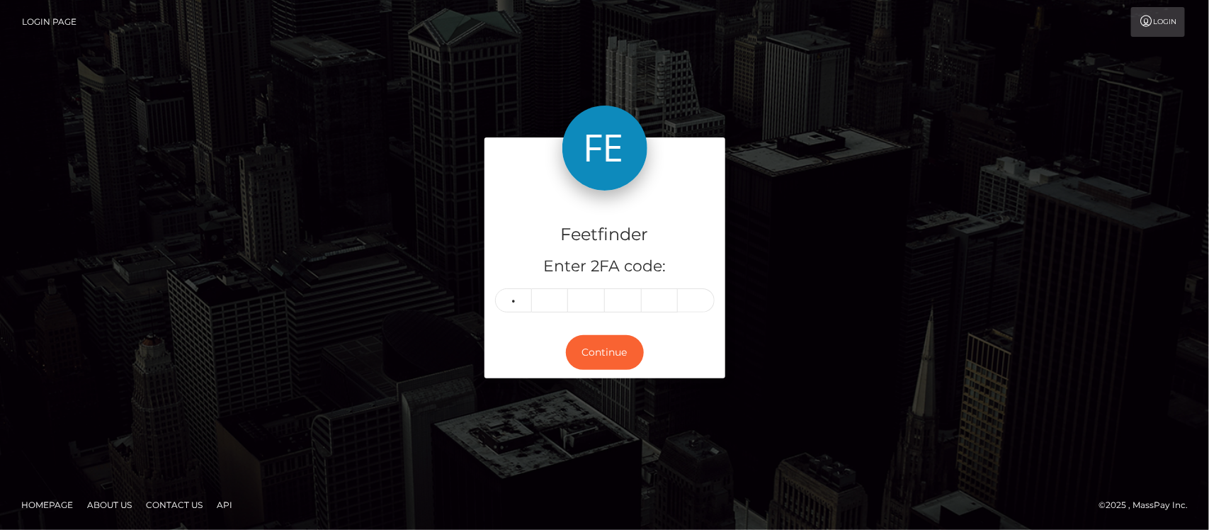
type input "9"
type input "6"
type input "9"
type input "5"
type input "9"
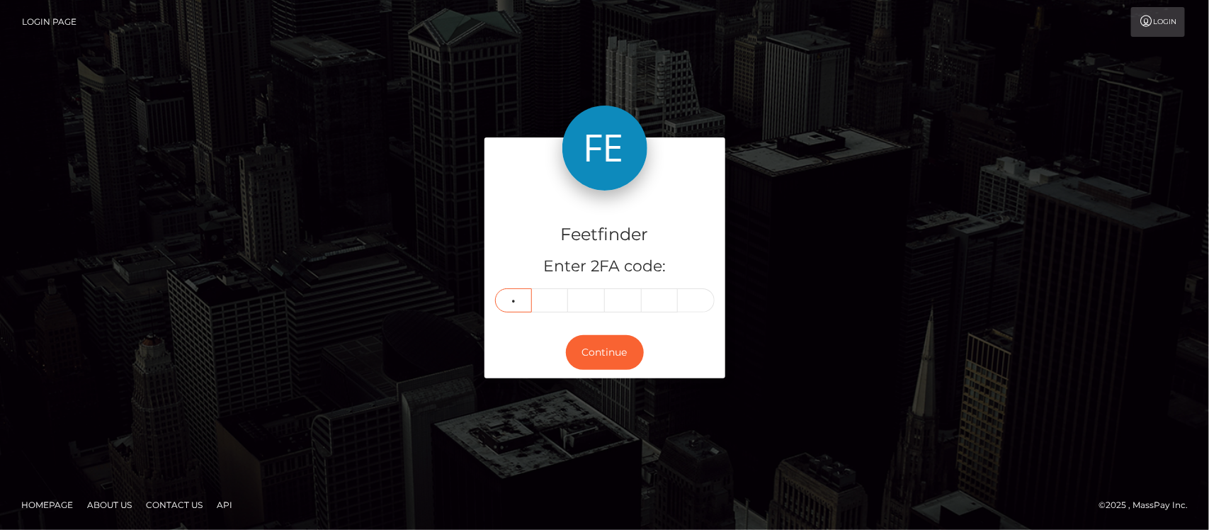
type input "6"
type input "7"
type input "3"
type input "5"
type input "1"
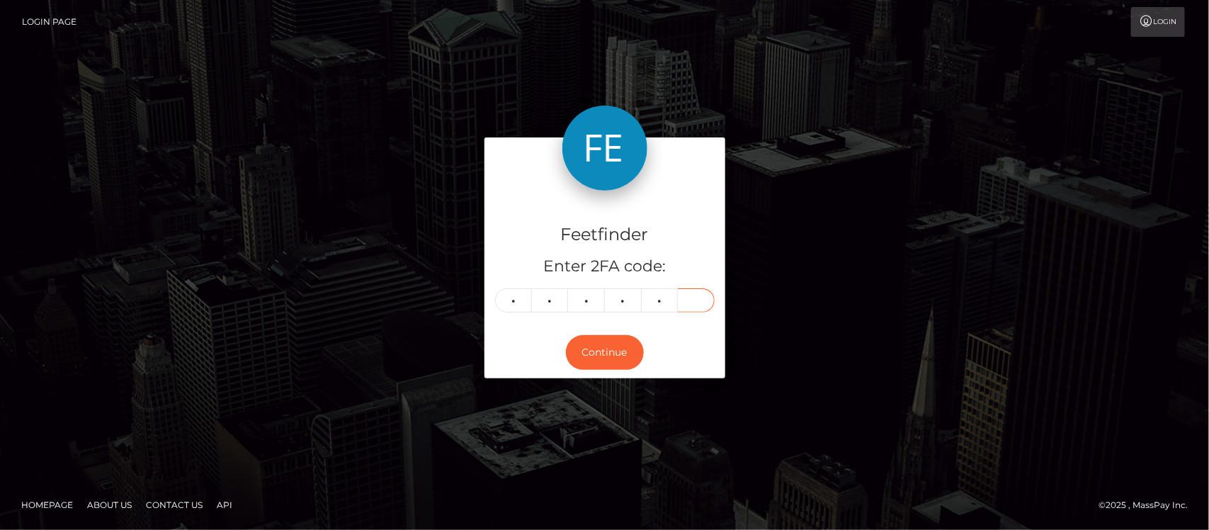
type input "8"
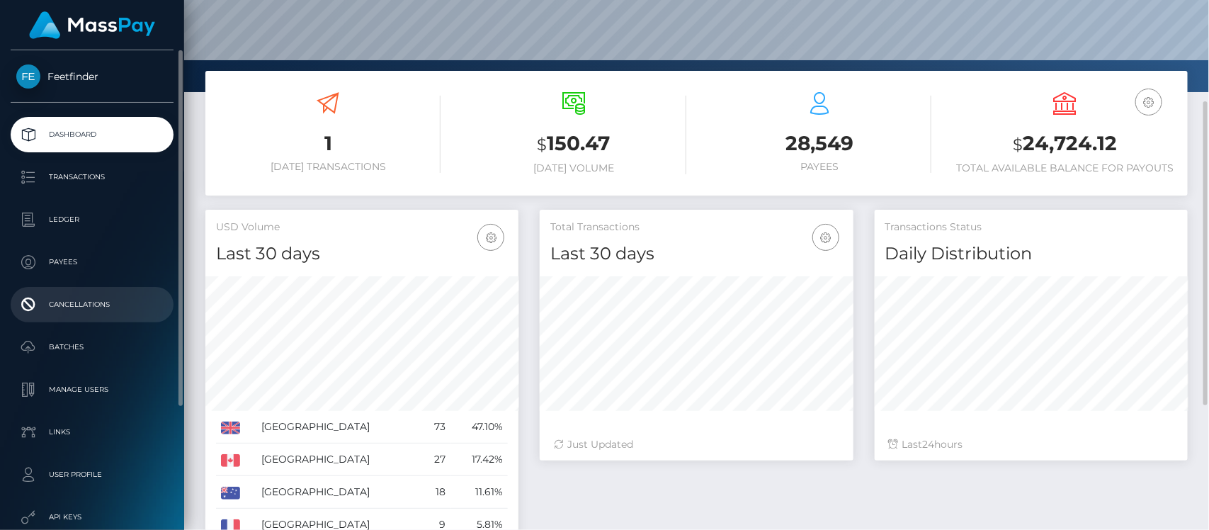
scroll to position [89, 0]
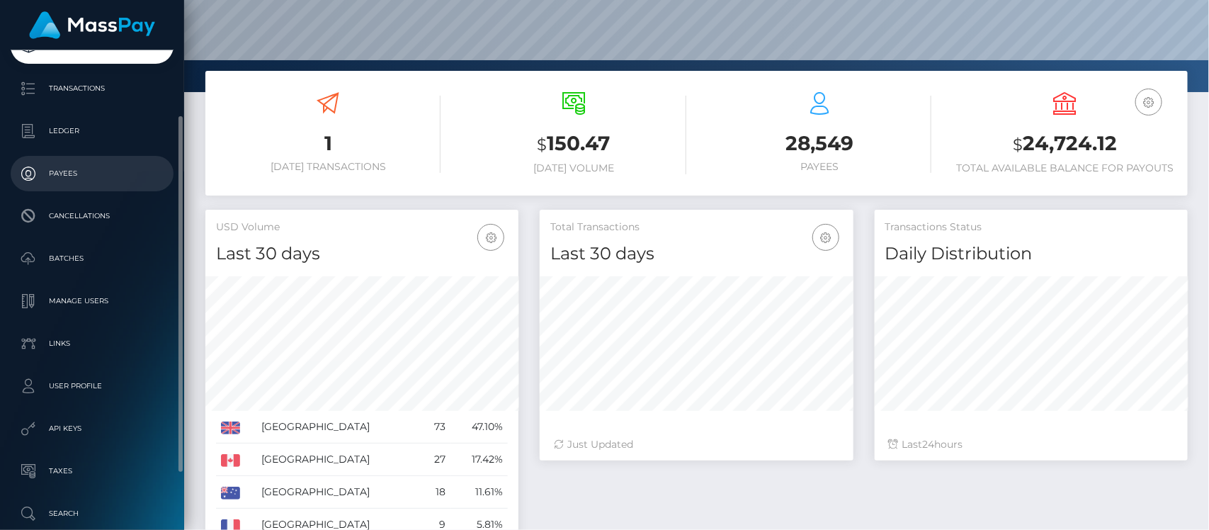
click at [67, 172] on p "Payees" at bounding box center [92, 173] width 152 height 21
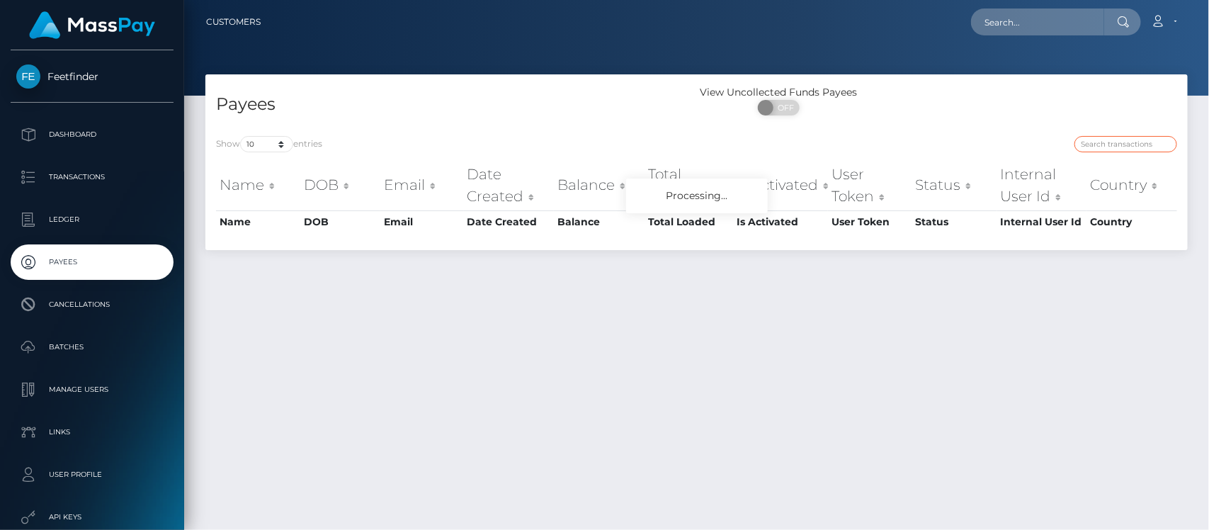
click at [1107, 139] on input "search" at bounding box center [1126, 144] width 103 height 16
paste input "8986ae43-86c5-11f0-8023-0266f44cc279"
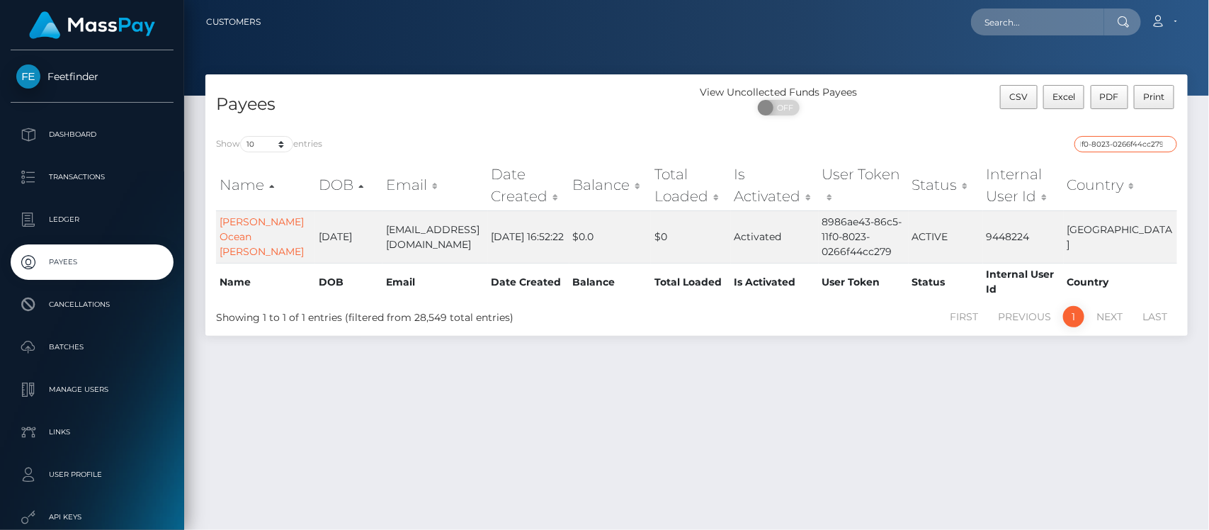
type input "8986ae43-86c5-11f0-8023-0266f44cc279"
click at [1113, 145] on input "8986ae43-86c5-11f0-8023-0266f44cc279" at bounding box center [1126, 144] width 103 height 16
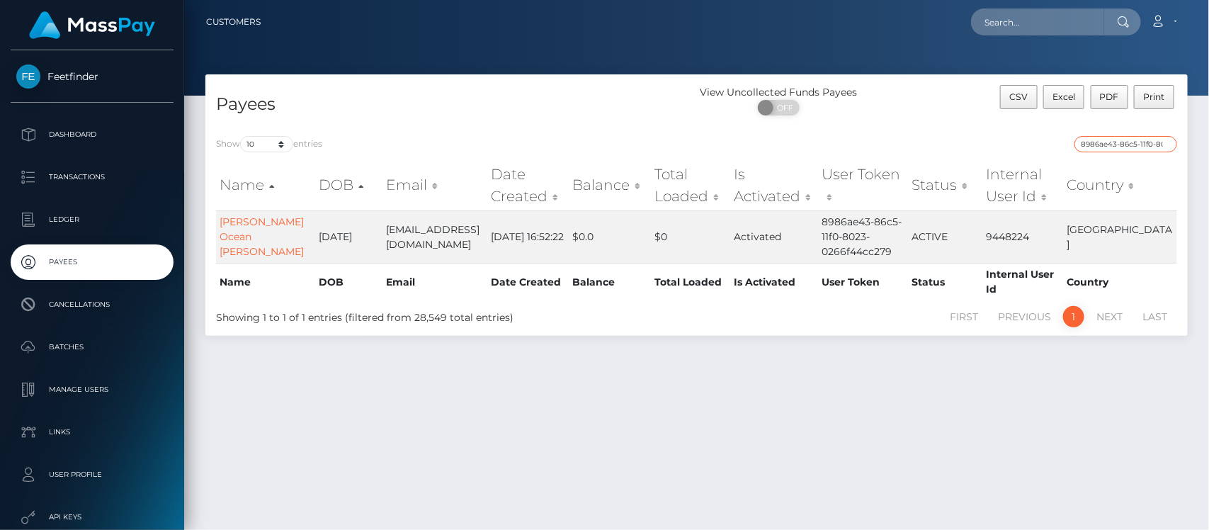
paste input "search"
click at [1132, 146] on input "search" at bounding box center [1126, 144] width 103 height 16
paste input "54ddddc9-8430-11f0-8023-0266f44cc279"
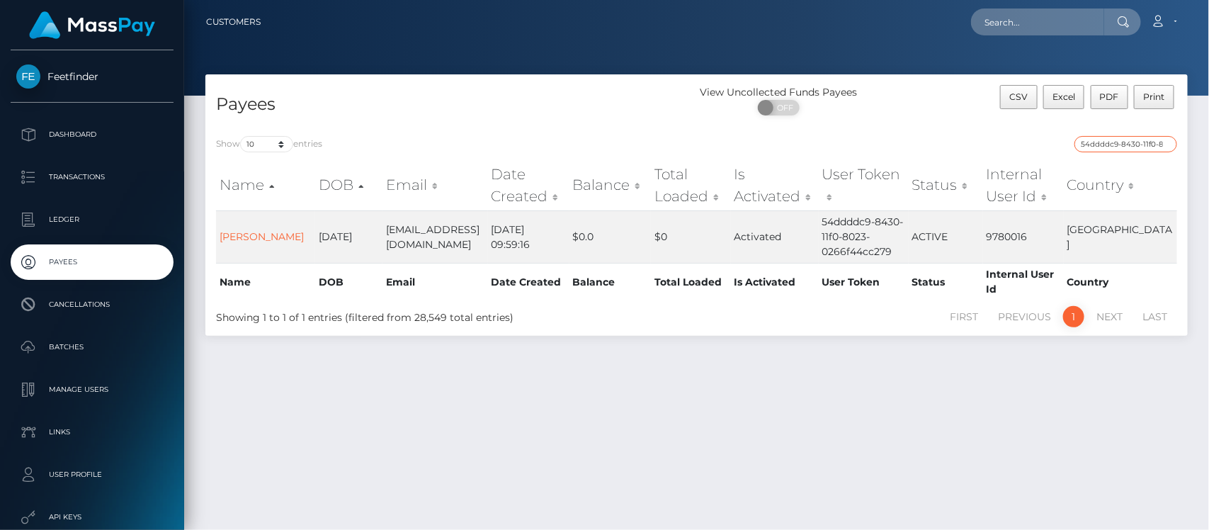
click at [1104, 144] on input "54ddddc9-8430-11f0-8023-0266f44cc279" at bounding box center [1126, 144] width 103 height 16
click at [1120, 146] on input "54ddddc9-8430-11f0-8023-0266f44cc279" at bounding box center [1126, 144] width 103 height 16
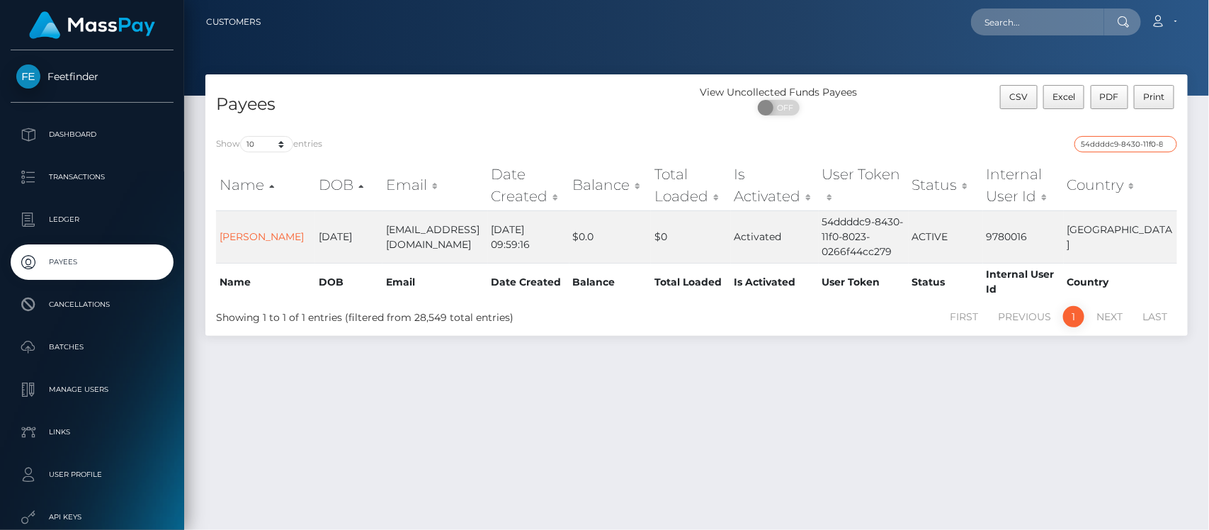
click at [1120, 146] on input "54ddddc9-8430-11f0-8023-0266f44cc279" at bounding box center [1126, 144] width 103 height 16
paste input "6c11f8cd-7524-11f0-970"
click at [1124, 149] on input "6c11f8cd-7524-11f0-9703-0266f44cc279" at bounding box center [1126, 144] width 103 height 16
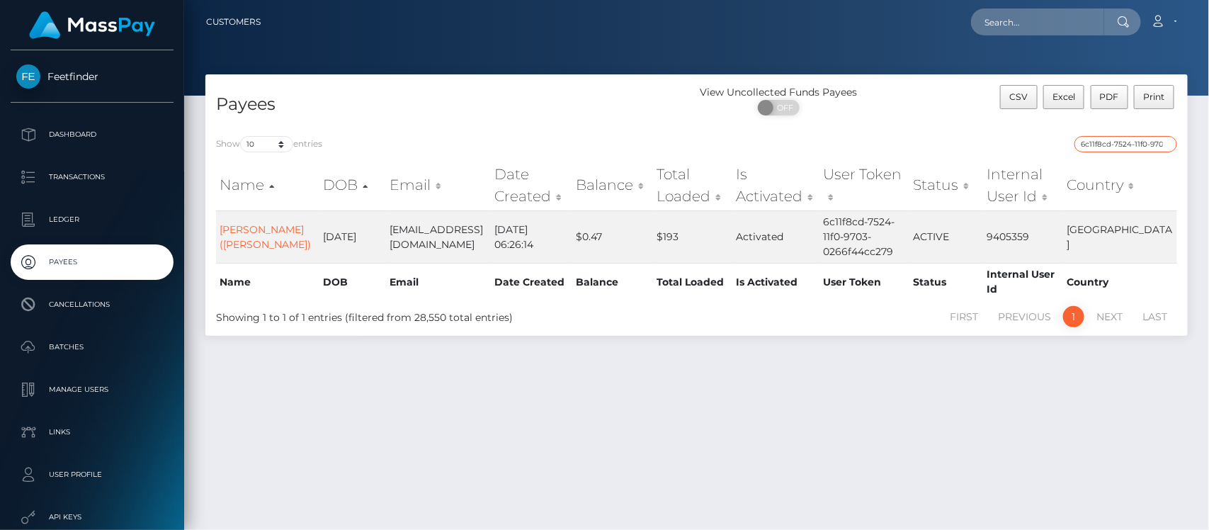
click at [1124, 149] on input "6c11f8cd-7524-11f0-9703-0266f44cc279" at bounding box center [1126, 144] width 103 height 16
paste input "a16ac7c9-8b09-11f0-bd85-0694aced620b"
type input "a16ac7c9-8b09-11f0-bd85-0694aced620b"
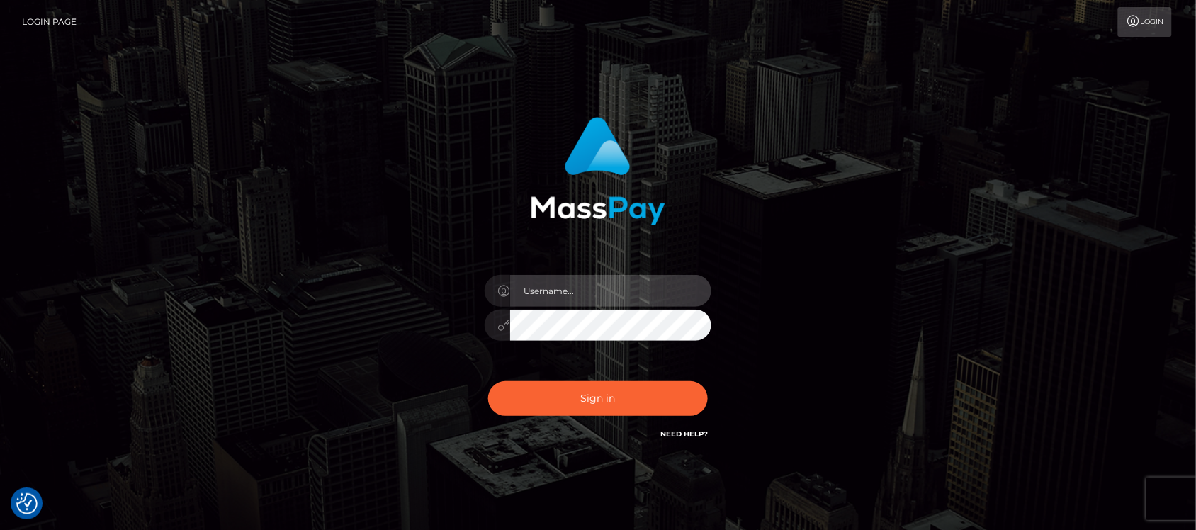
type input "hello.feetfinder"
click at [665, 289] on input "hello.feetfinder" at bounding box center [610, 291] width 201 height 32
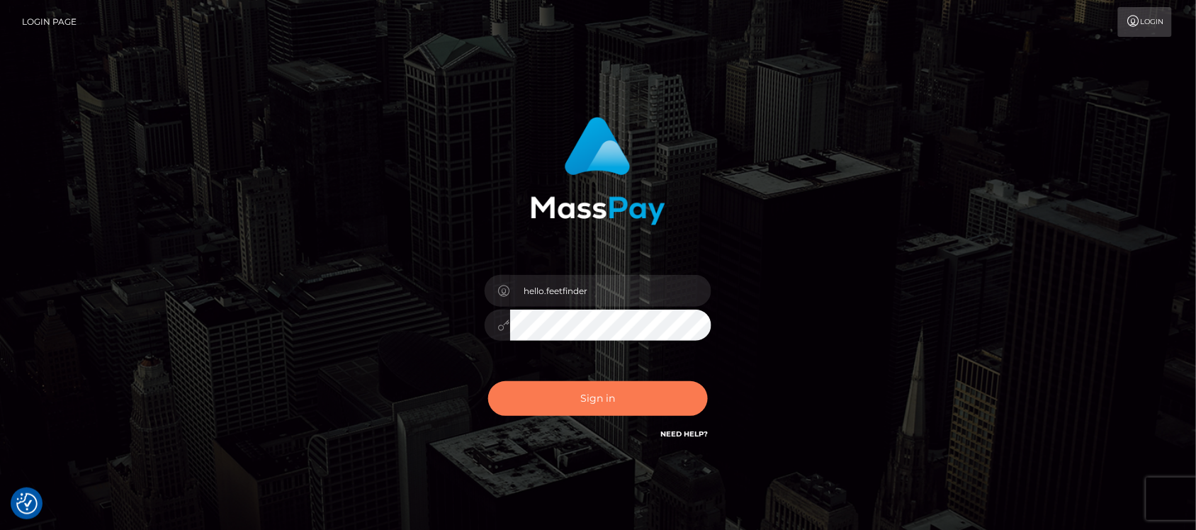
click at [650, 388] on button "Sign in" at bounding box center [598, 398] width 220 height 35
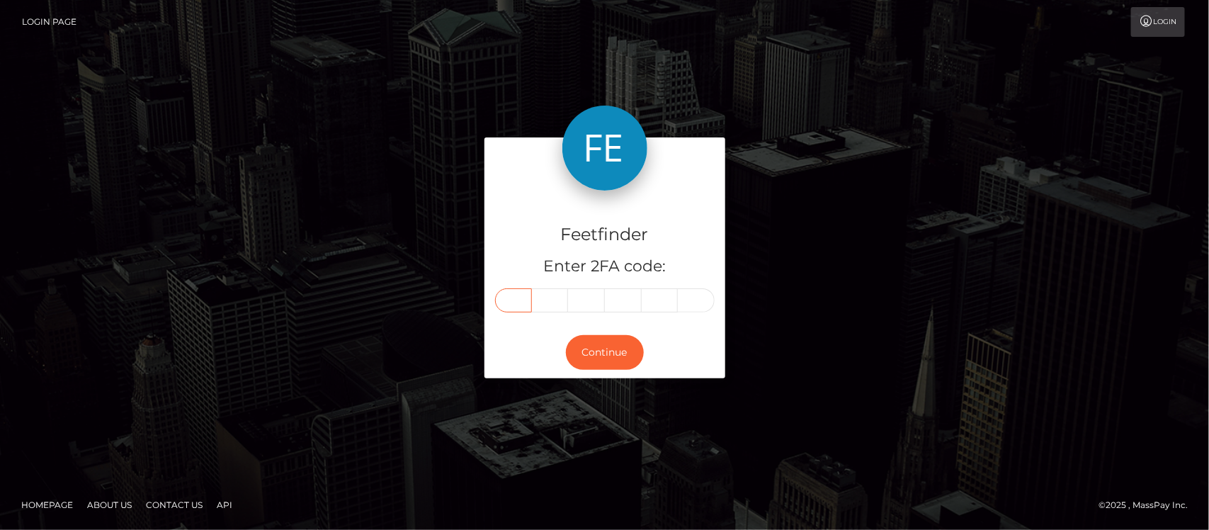
click at [524, 298] on input "text" at bounding box center [513, 300] width 37 height 24
type input "7"
type input "4"
type input "8"
type input "5"
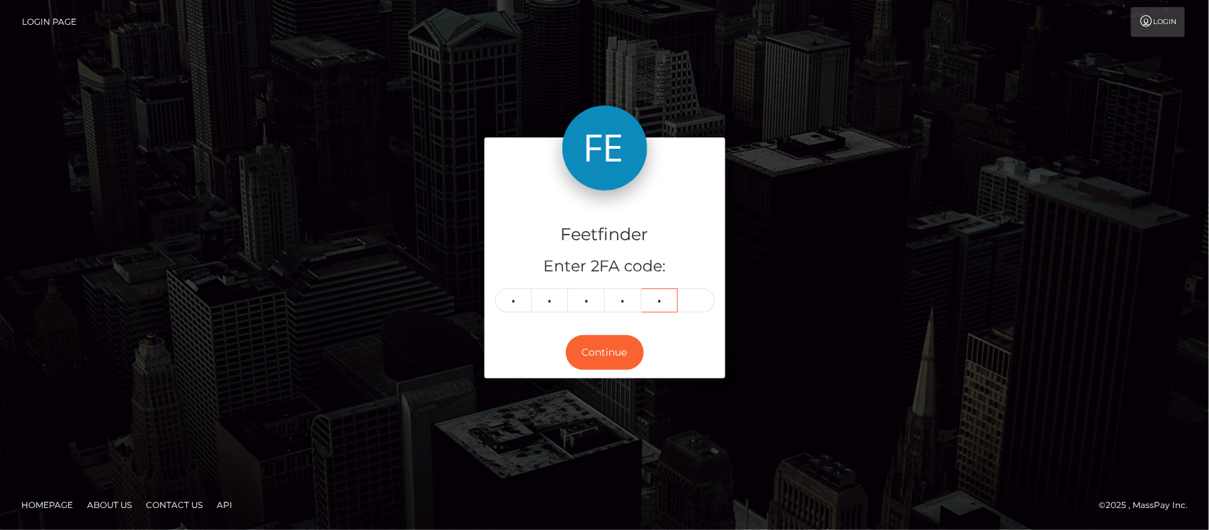
type input "9"
click at [594, 361] on button "Continue" at bounding box center [605, 352] width 78 height 35
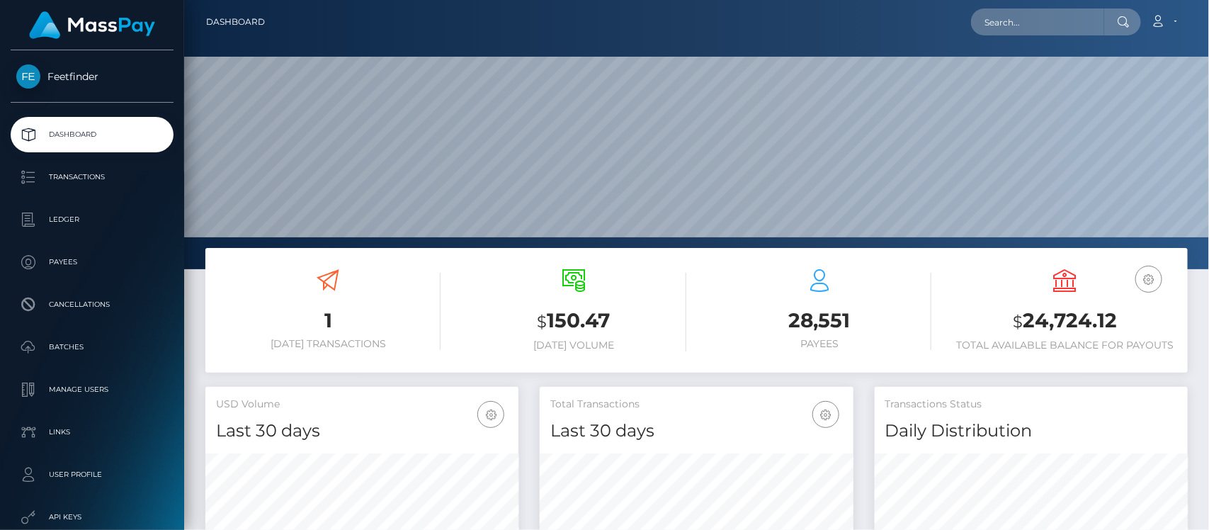
scroll to position [250, 313]
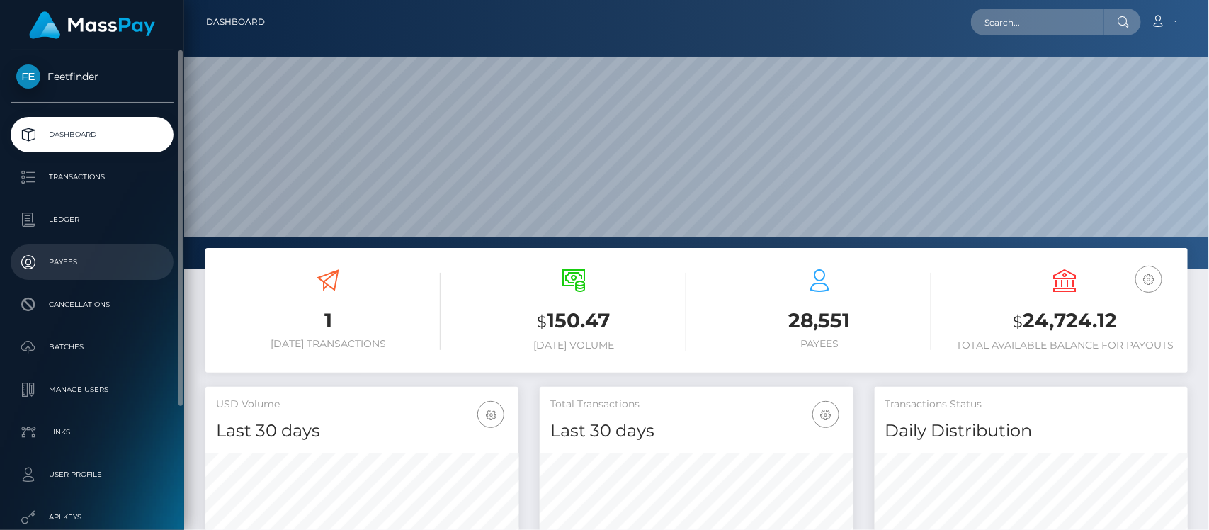
click at [74, 261] on p "Payees" at bounding box center [92, 262] width 152 height 21
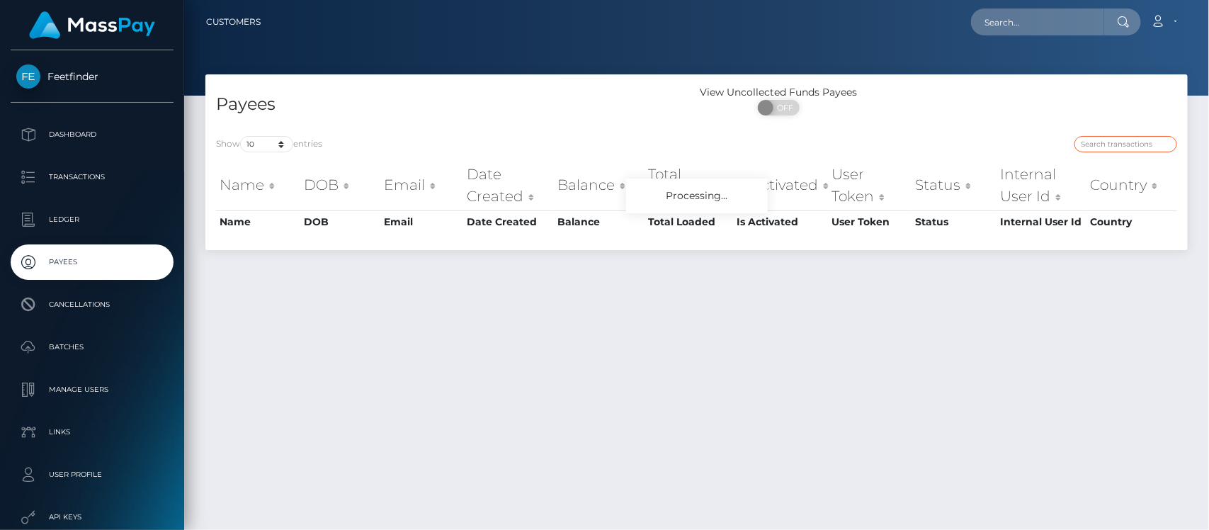
click at [1129, 142] on input "search" at bounding box center [1126, 144] width 103 height 16
paste input "fc11a997-5cdf-11f0-b1fb-02a8c2768cb9"
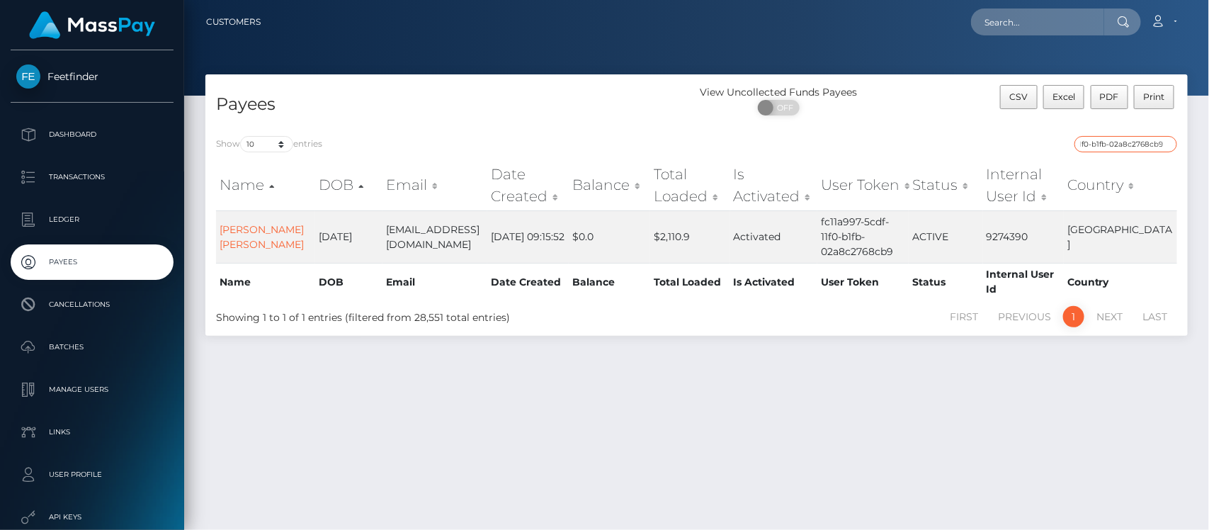
type input "fc11a997-5cdf-11f0-b1fb-02a8c2768cb9"
